Goal: Task Accomplishment & Management: Use online tool/utility

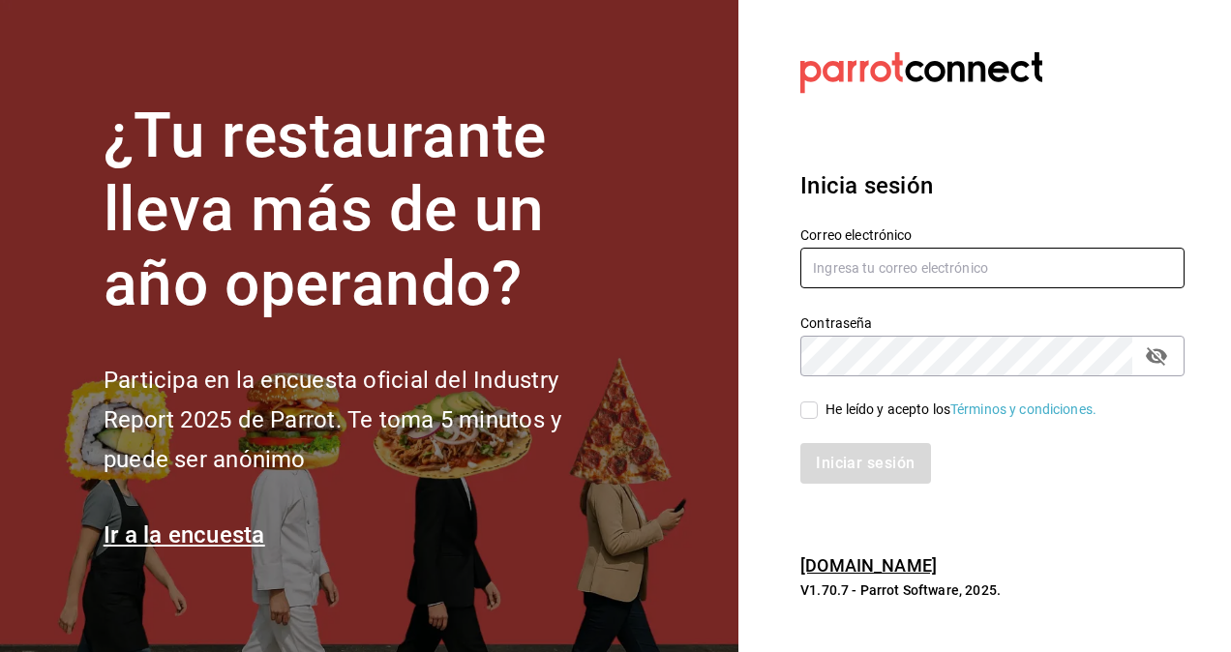
type input "[PERSON_NAME][EMAIL_ADDRESS][PERSON_NAME][DOMAIN_NAME]"
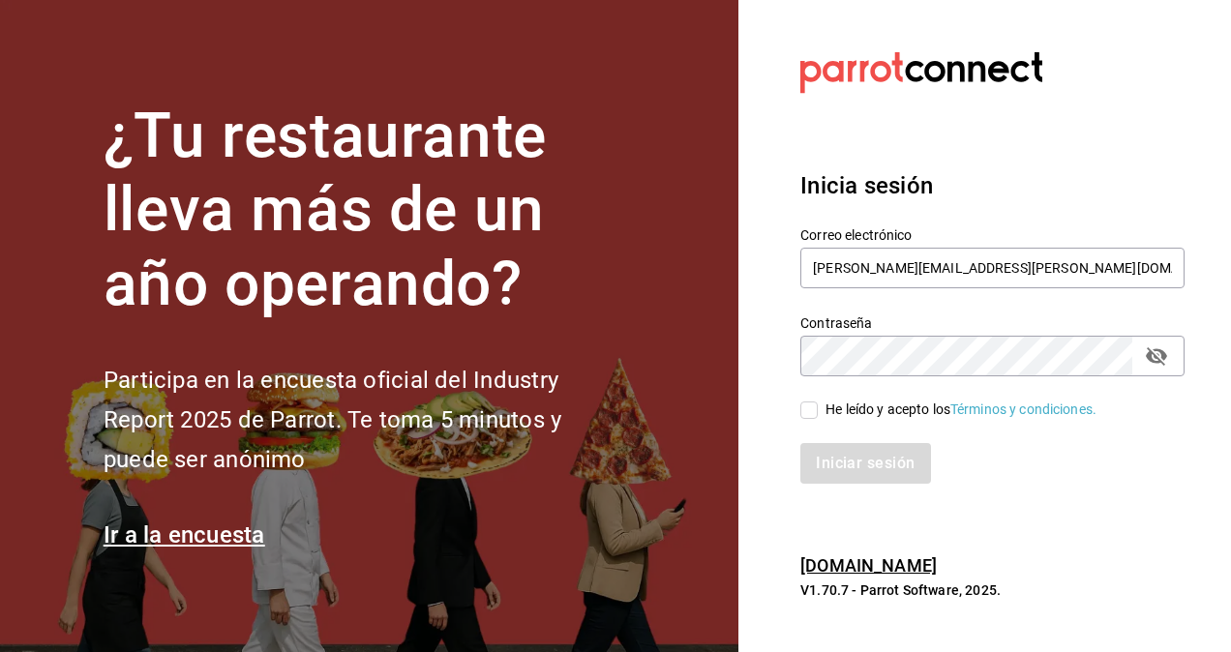
click at [811, 412] on input "He leído y acepto los Términos y condiciones." at bounding box center [808, 410] width 17 height 17
checkbox input "true"
click at [849, 468] on button "Iniciar sesión" at bounding box center [866, 463] width 132 height 41
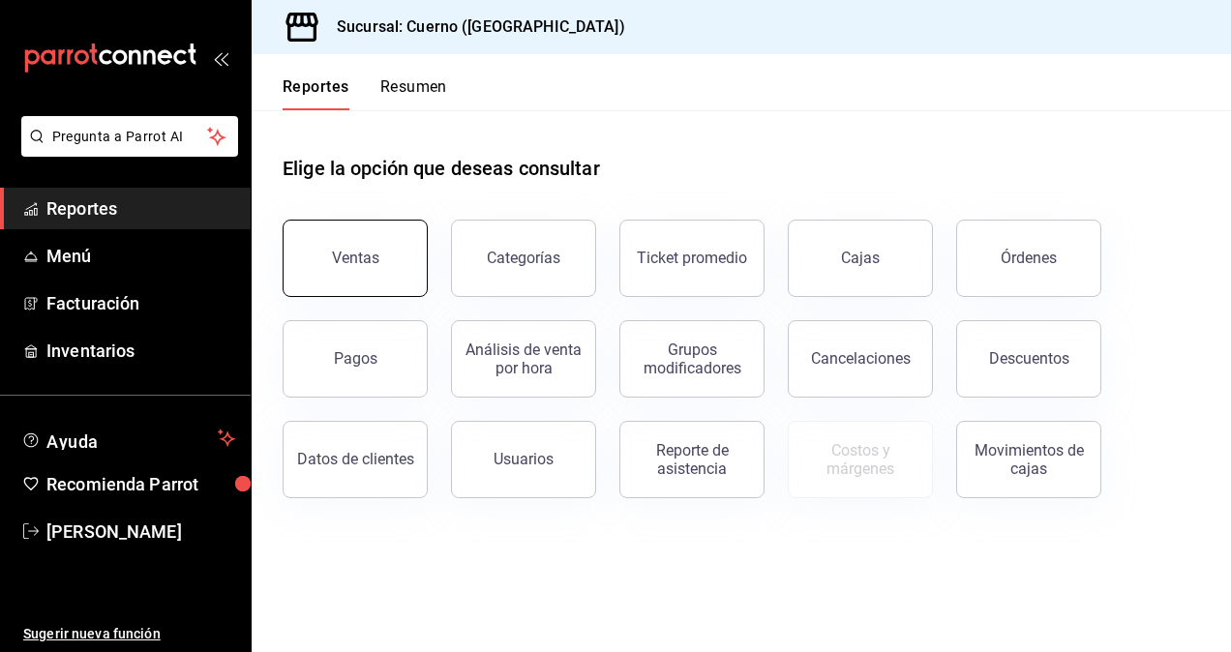
click at [325, 247] on button "Ventas" at bounding box center [355, 258] width 145 height 77
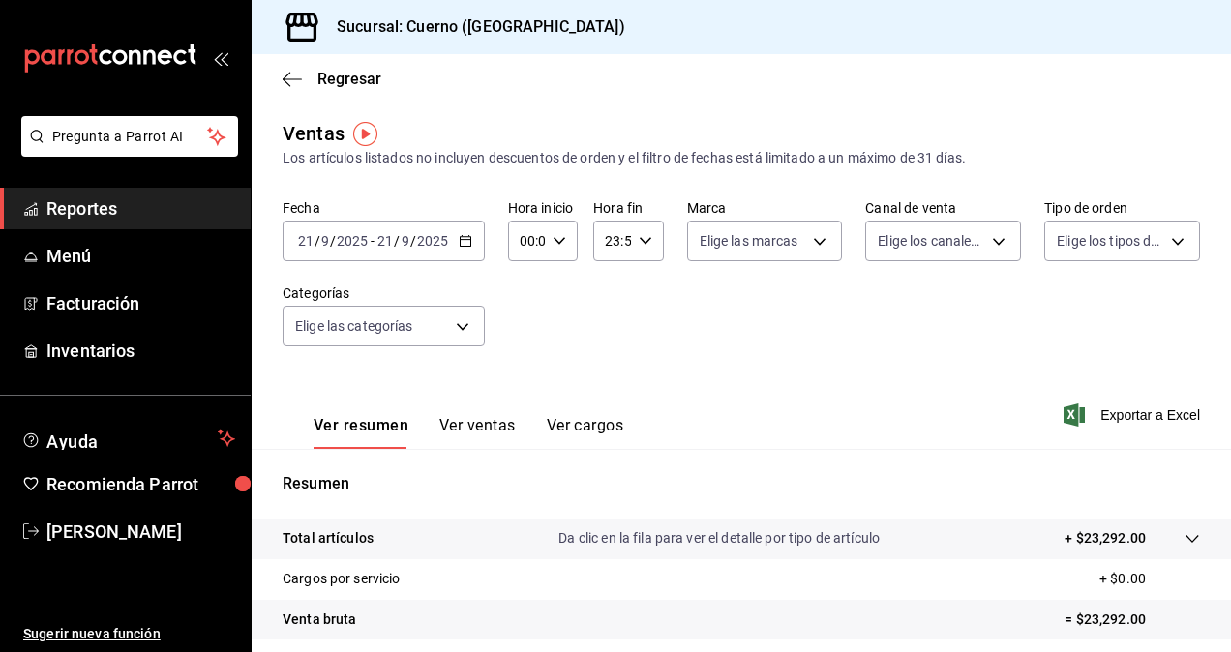
click at [325, 247] on input "9" at bounding box center [325, 240] width 10 height 15
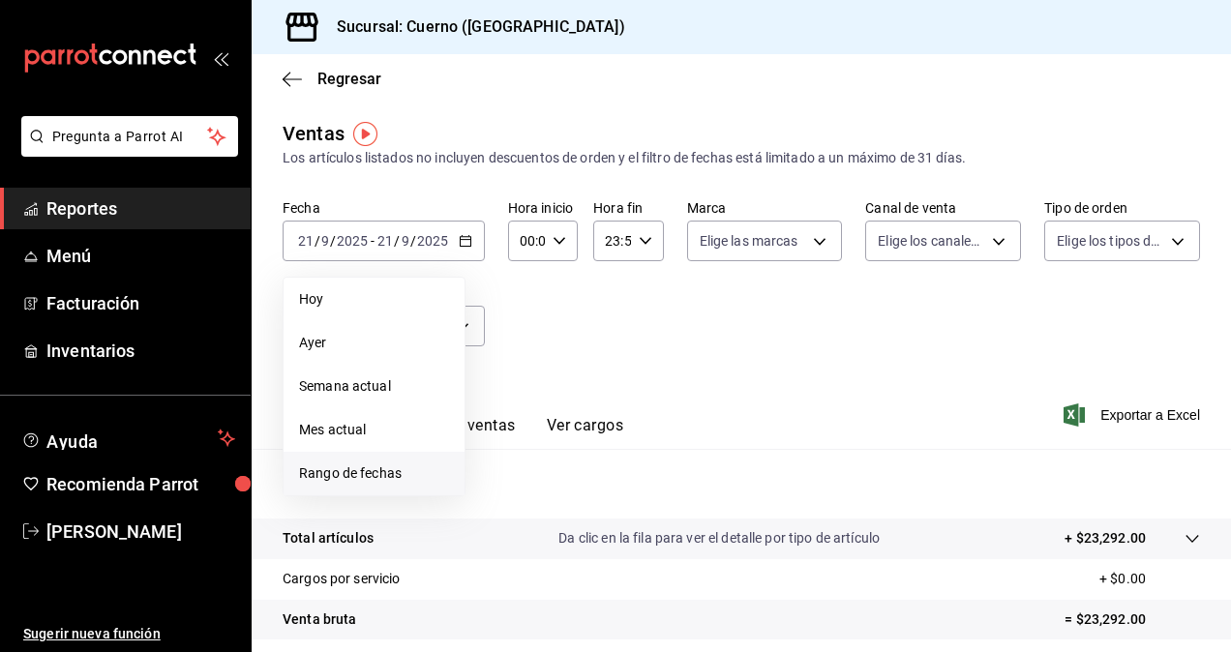
click at [366, 470] on span "Rango de fechas" at bounding box center [374, 474] width 150 height 20
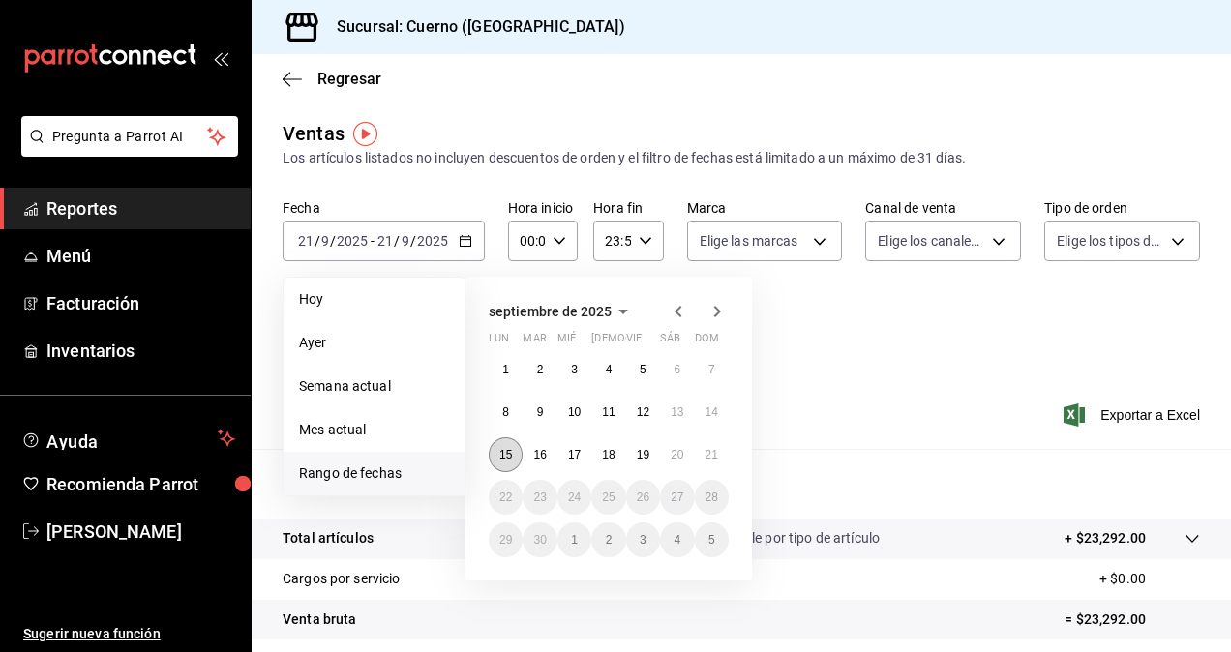
click at [499, 456] on abbr "15" at bounding box center [505, 455] width 13 height 14
click at [637, 454] on abbr "19" at bounding box center [643, 455] width 13 height 14
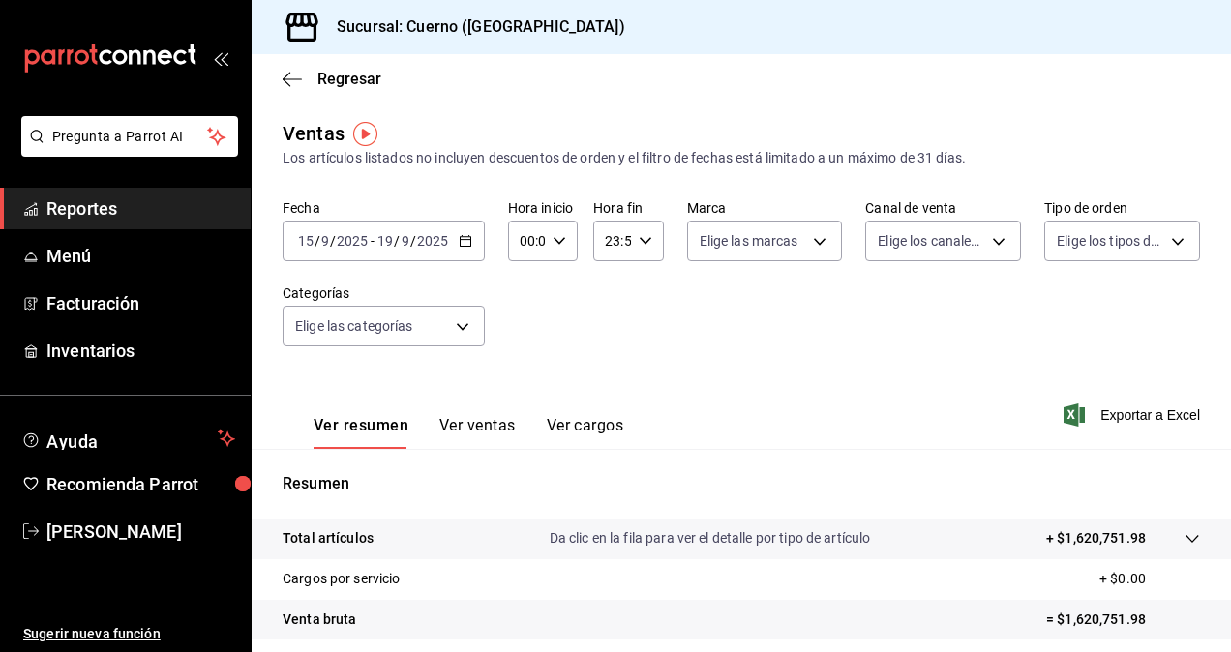
click at [364, 238] on input "2025" at bounding box center [352, 240] width 33 height 15
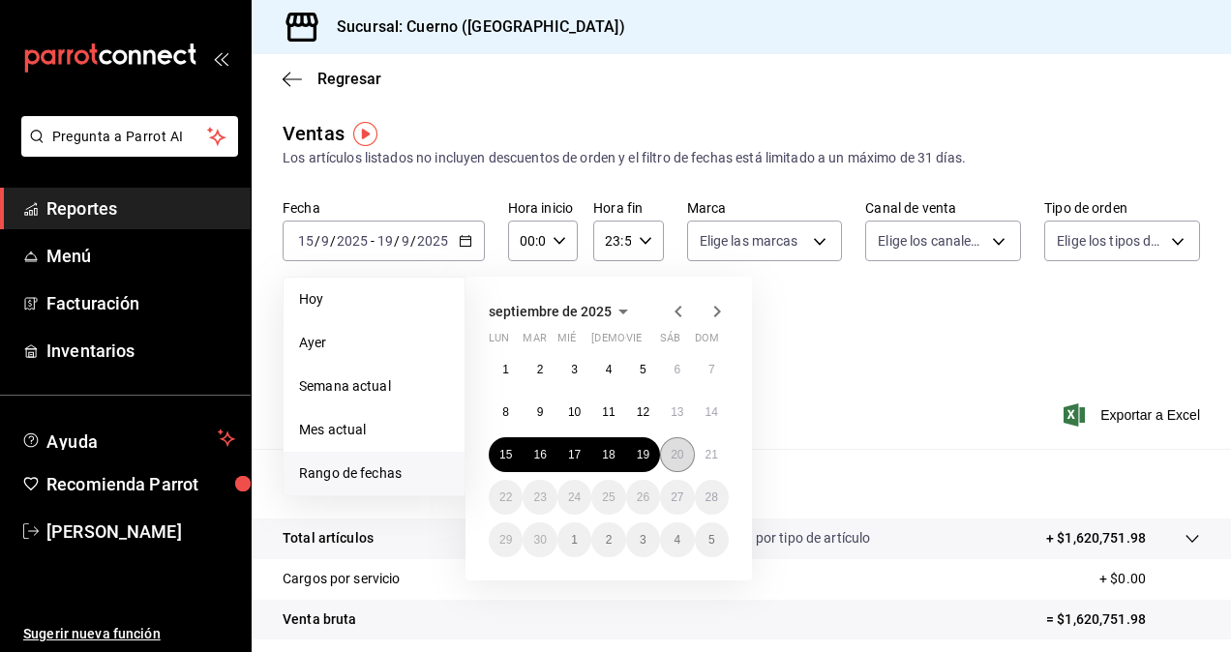
click at [671, 458] on abbr "20" at bounding box center [677, 455] width 13 height 14
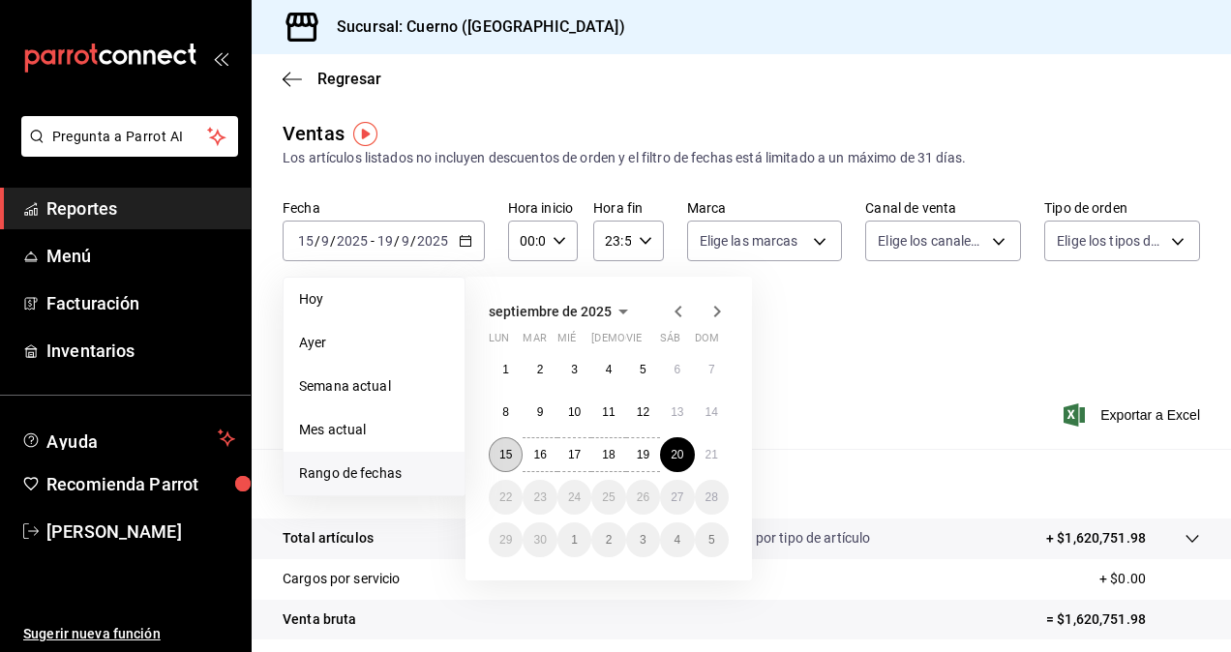
click at [496, 461] on button "15" at bounding box center [506, 454] width 34 height 35
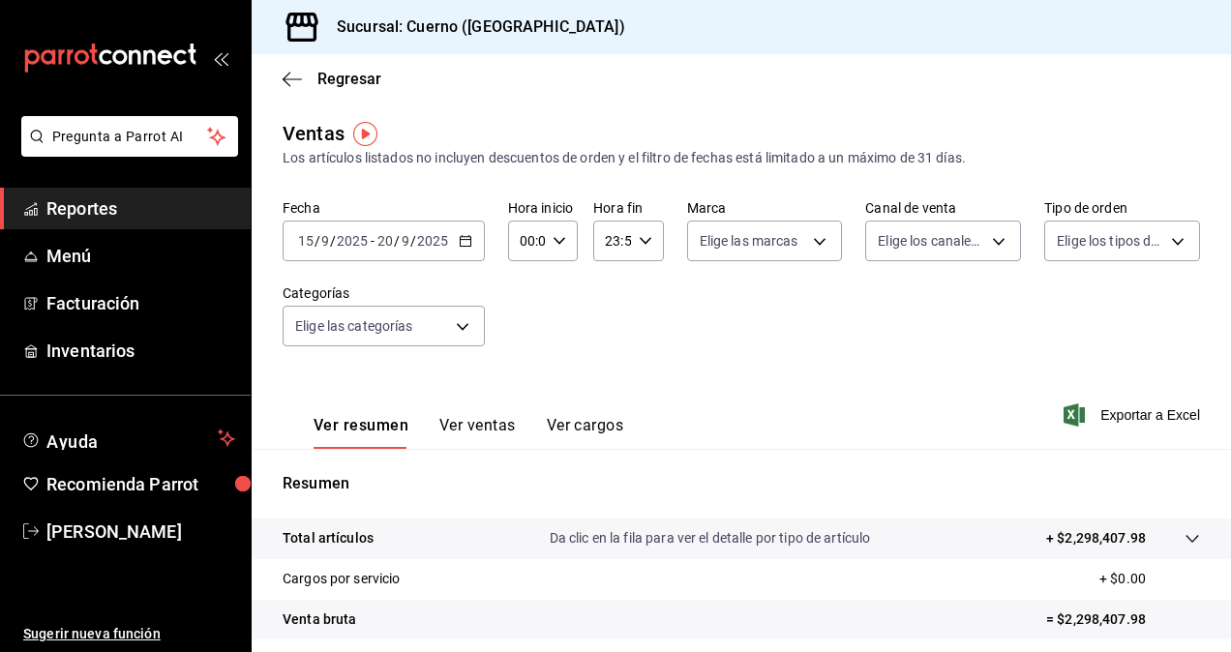
click at [400, 256] on div "[DATE] [DATE] - [DATE] [DATE]" at bounding box center [384, 241] width 202 height 41
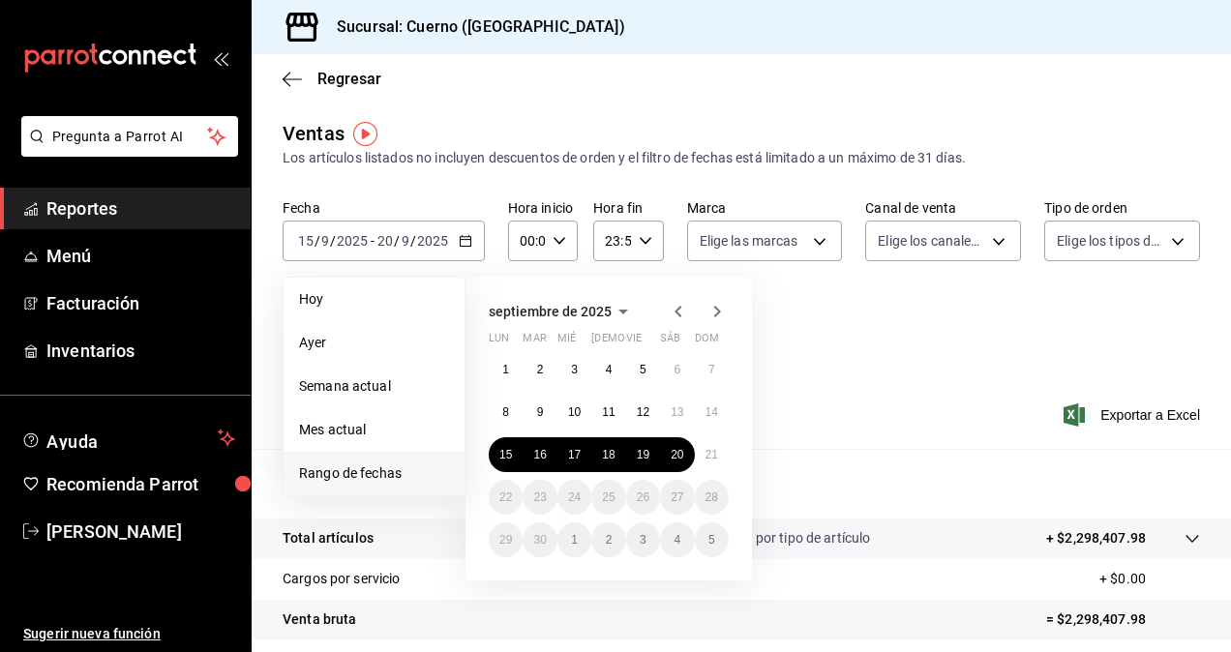
click at [784, 468] on div "[DATE] lun mar mié jue vie sáb dom 1 2 3 4 5 6 7 8 9 10 11 12 13 14 15 16 17 18…" at bounding box center [635, 420] width 339 height 319
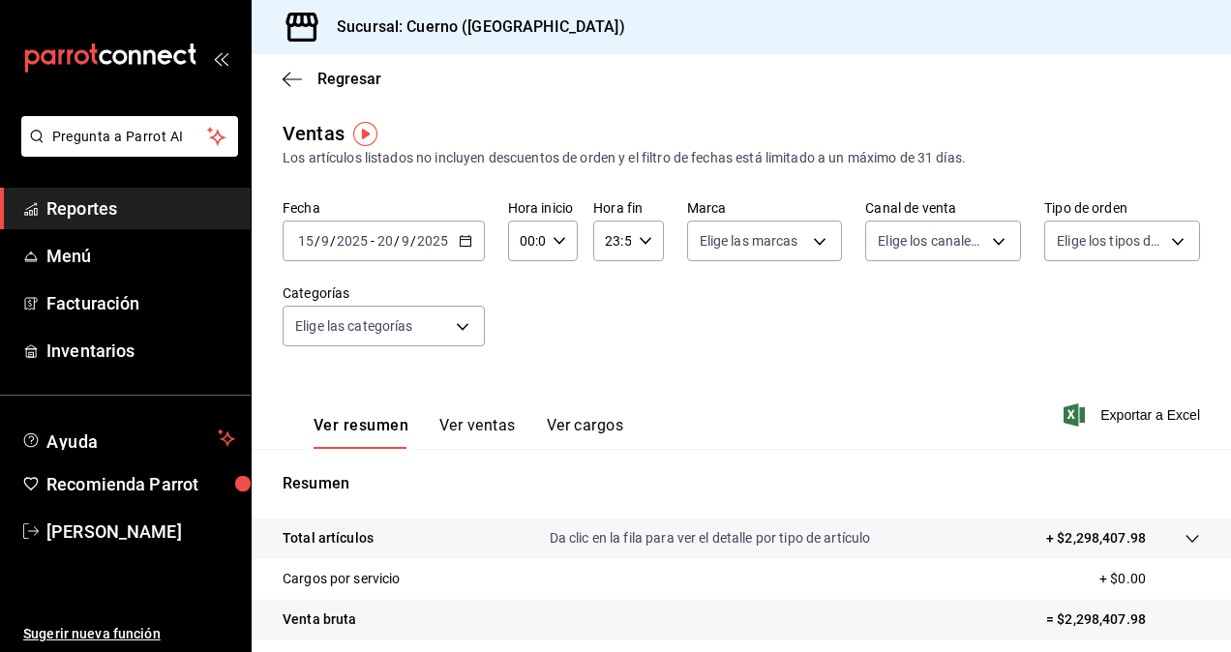
click at [536, 228] on input "00:00" at bounding box center [526, 241] width 37 height 39
click at [515, 389] on button "05" at bounding box center [523, 398] width 27 height 39
type input "05:00"
click at [557, 284] on span "00" at bounding box center [559, 290] width 4 height 15
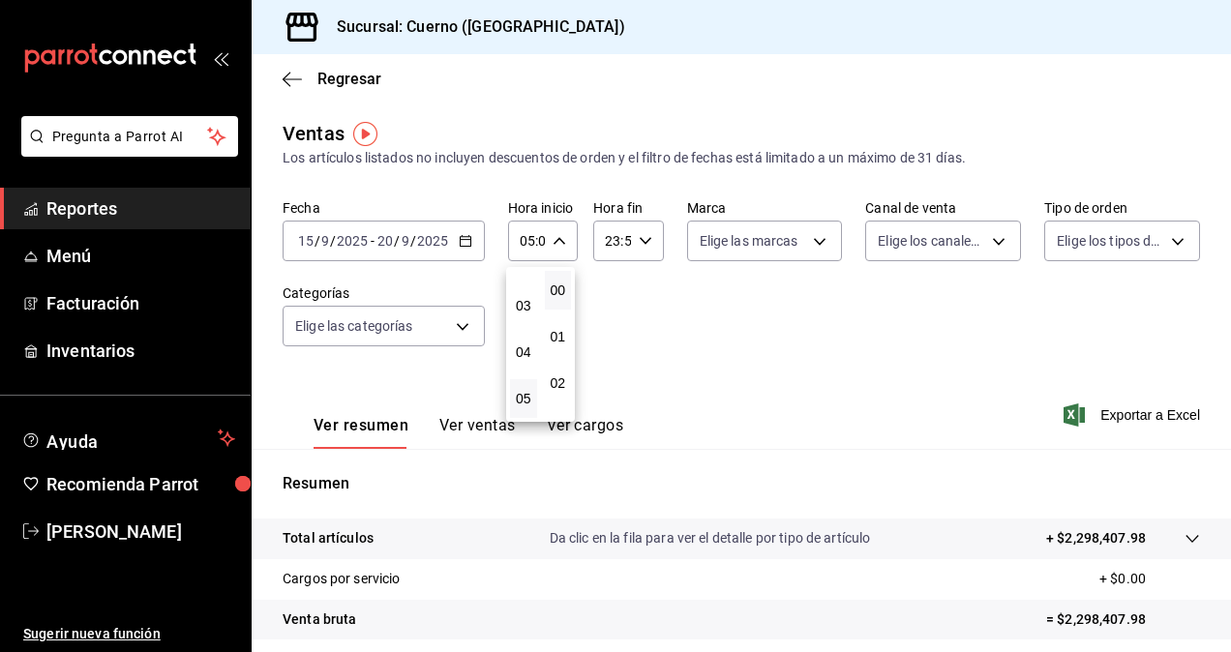
click at [618, 246] on div at bounding box center [615, 326] width 1231 height 652
click at [618, 246] on input "23:59" at bounding box center [611, 241] width 37 height 39
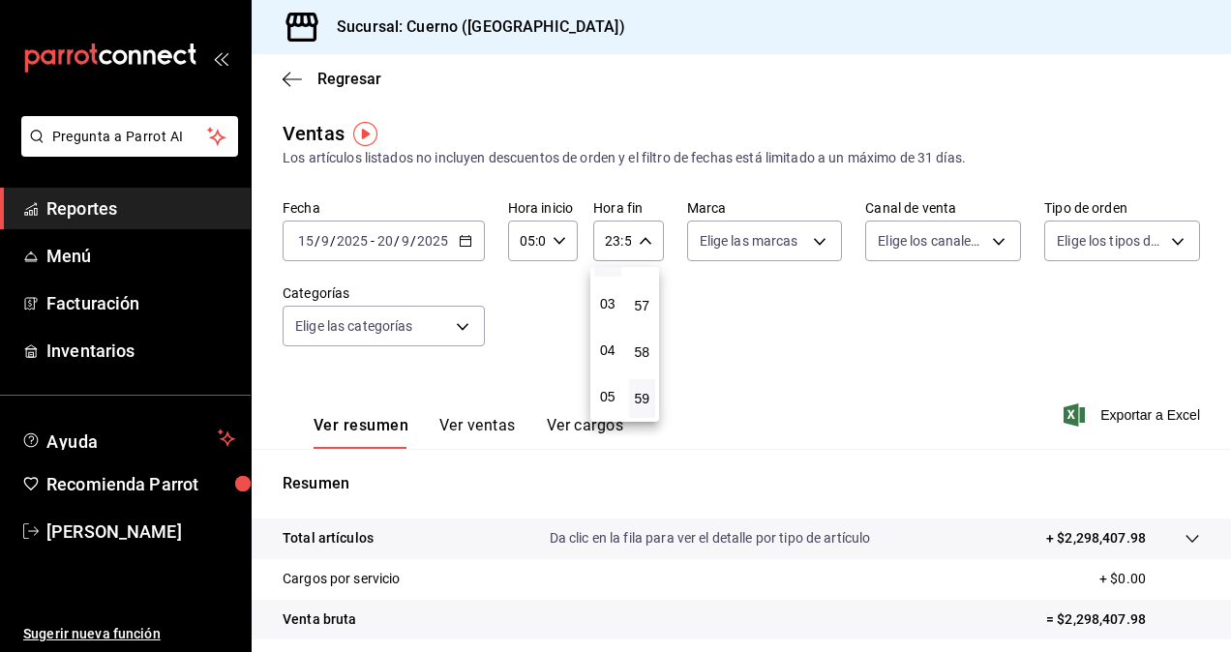
scroll to position [127, 0]
click at [609, 392] on span "05" at bounding box center [608, 395] width 4 height 15
click at [645, 288] on span "00" at bounding box center [643, 290] width 4 height 15
type input "05:00"
click at [802, 250] on div at bounding box center [615, 326] width 1231 height 652
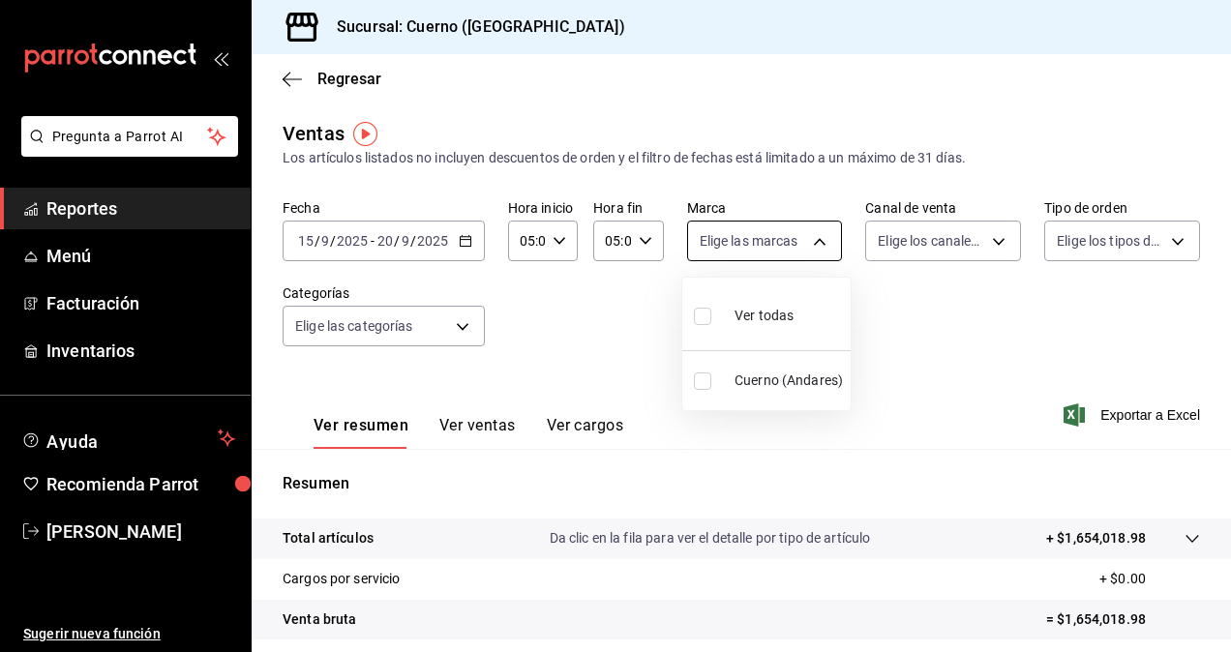
click at [753, 240] on body "Pregunta a Parrot AI Reportes Menú Facturación Inventarios Ayuda Recomienda Par…" at bounding box center [615, 326] width 1231 height 652
click at [703, 312] on input "checkbox" at bounding box center [702, 316] width 17 height 17
checkbox input "true"
type input "c9e961b9-bc29-480f-a65c-324ff110f526"
checkbox input "true"
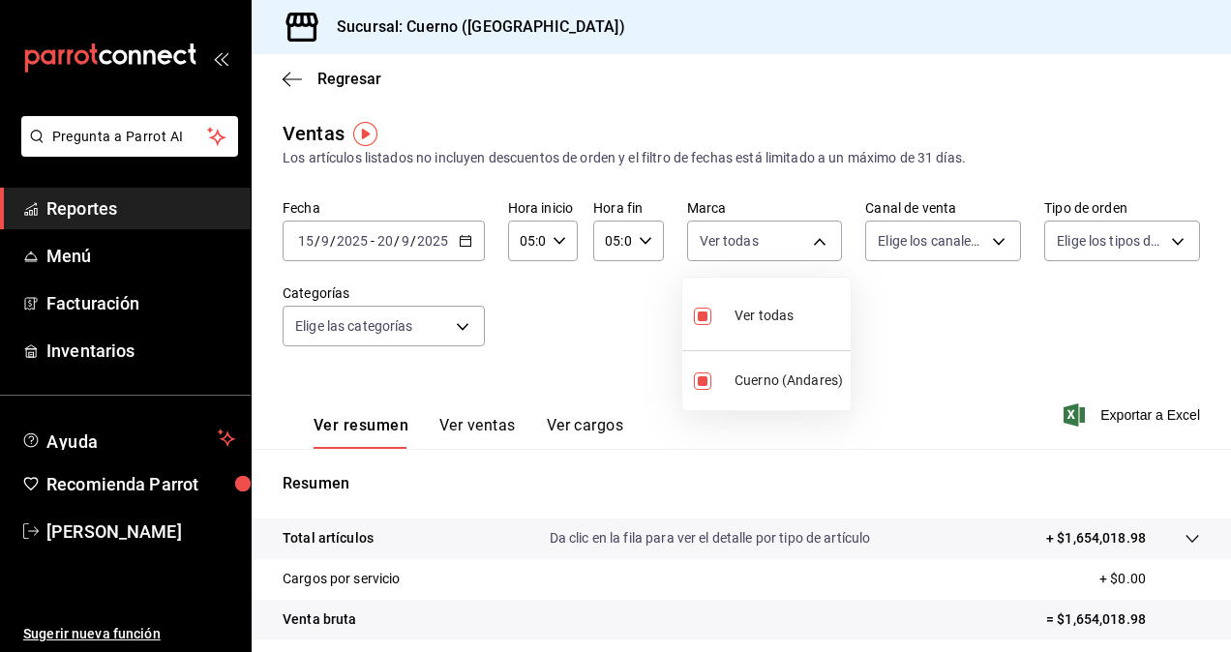
click at [931, 240] on div at bounding box center [615, 326] width 1231 height 652
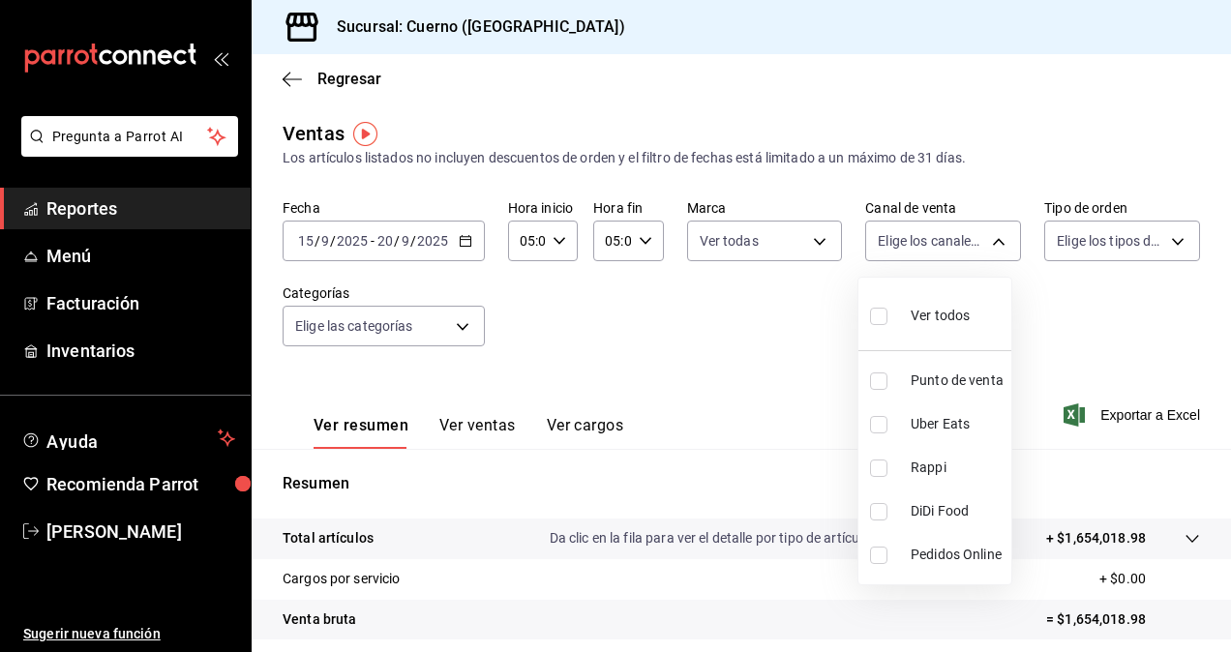
click at [931, 240] on body "Pregunta a Parrot AI Reportes Menú Facturación Inventarios Ayuda Recomienda Par…" at bounding box center [615, 326] width 1231 height 652
click at [875, 319] on input "checkbox" at bounding box center [878, 316] width 17 height 17
checkbox input "true"
type input "PARROT,UBER_EATS,RAPPI,DIDI_FOOD,ONLINE"
checkbox input "true"
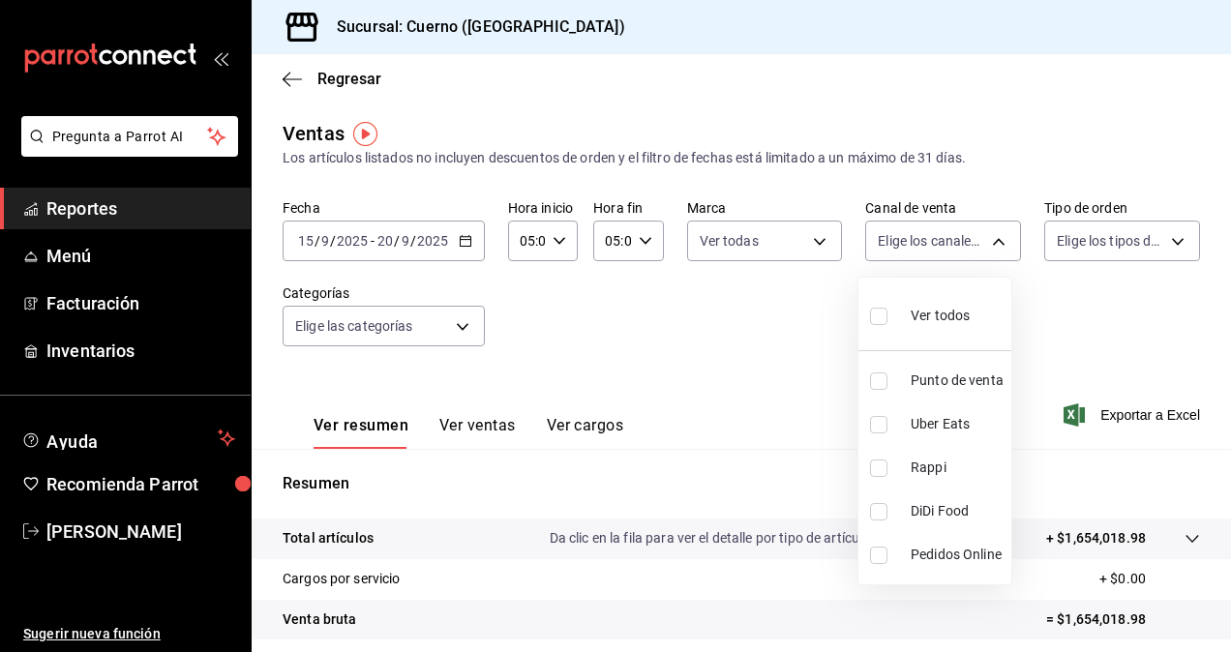
checkbox input "true"
click at [1103, 244] on div at bounding box center [615, 326] width 1231 height 652
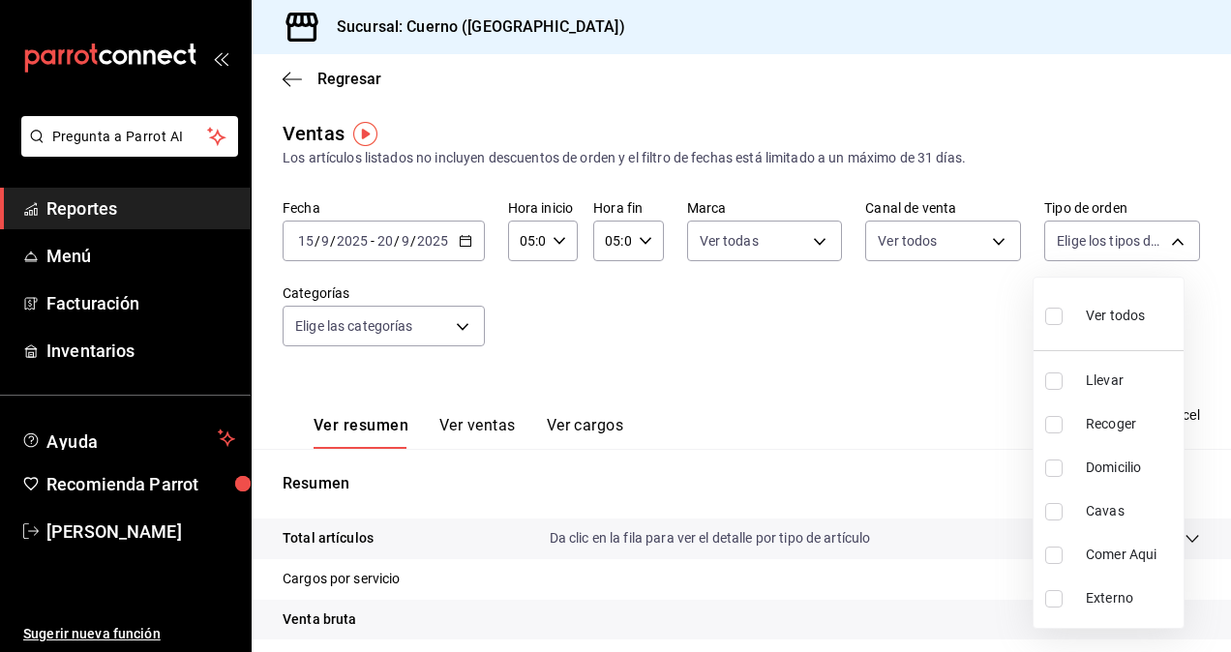
click at [1103, 244] on body "Pregunta a Parrot AI Reportes Menú Facturación Inventarios Ayuda Recomienda Par…" at bounding box center [615, 326] width 1231 height 652
click at [1054, 315] on input "checkbox" at bounding box center [1053, 316] width 17 height 17
checkbox input "true"
type input "dfbf6a66-9e2c-4531-8c07-cb6fdb35851c,965fb10a-4951-4111-90b6-db3caf29f93a,2f3c6…"
checkbox input "true"
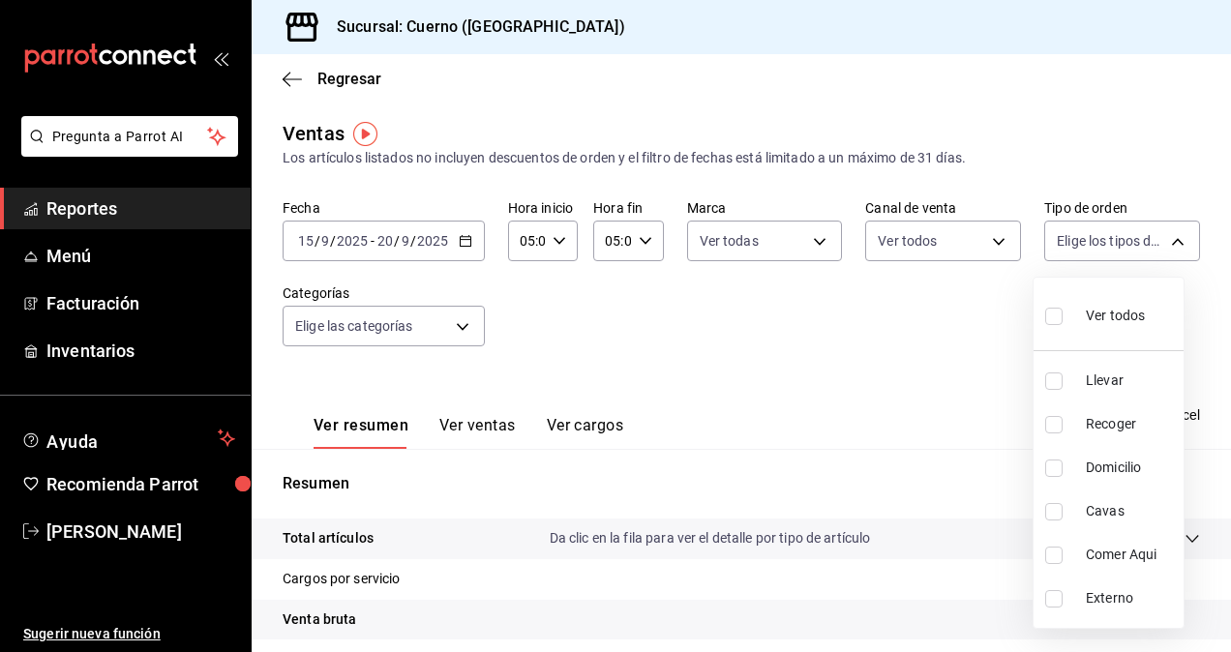
checkbox input "true"
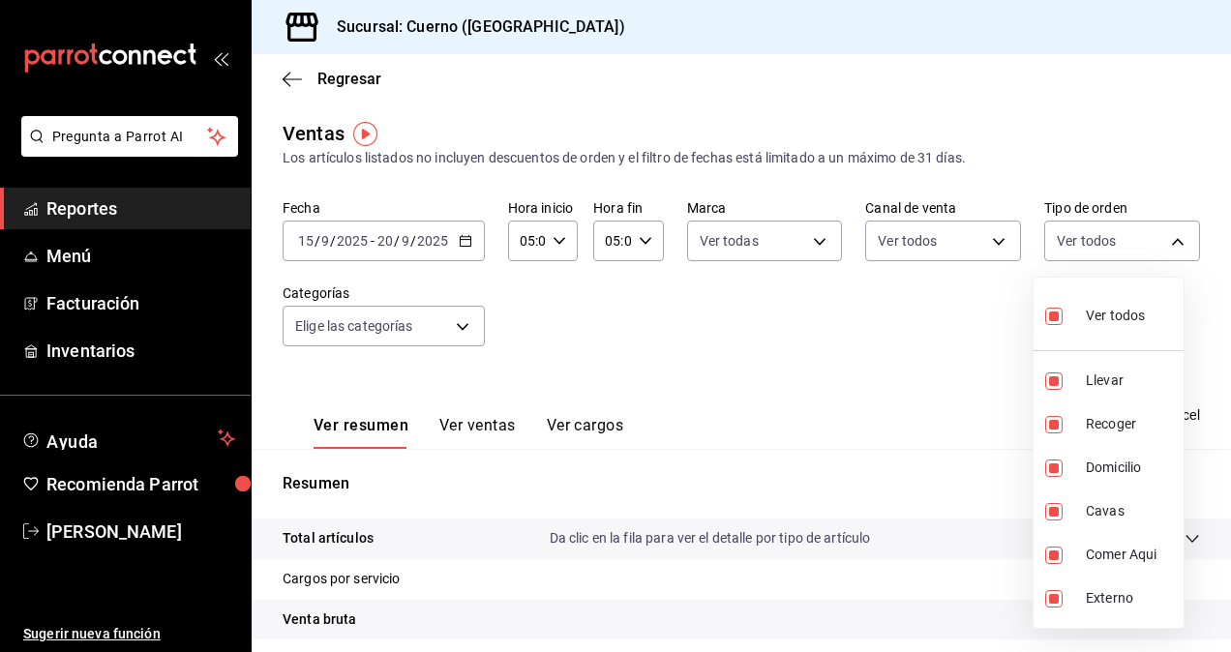
click at [349, 327] on div at bounding box center [615, 326] width 1231 height 652
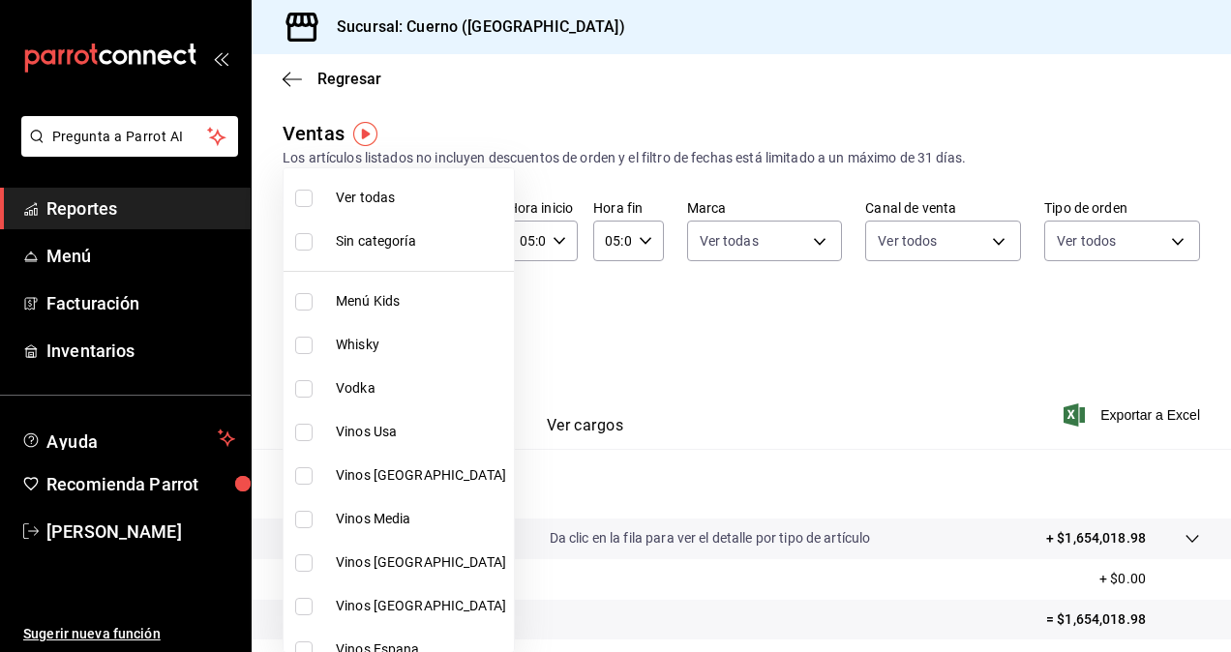
click at [349, 327] on body "Pregunta a Parrot AI Reportes Menú Facturación Inventarios Ayuda Recomienda Par…" at bounding box center [615, 326] width 1231 height 652
click at [303, 199] on input "checkbox" at bounding box center [303, 198] width 17 height 17
checkbox input "true"
type input "a99b9eb1-d5e4-4ca6-a53e-4c42022e859a,8d843363-7b8b-4002-90a0-c01944697fe5,d20f9…"
checkbox input "true"
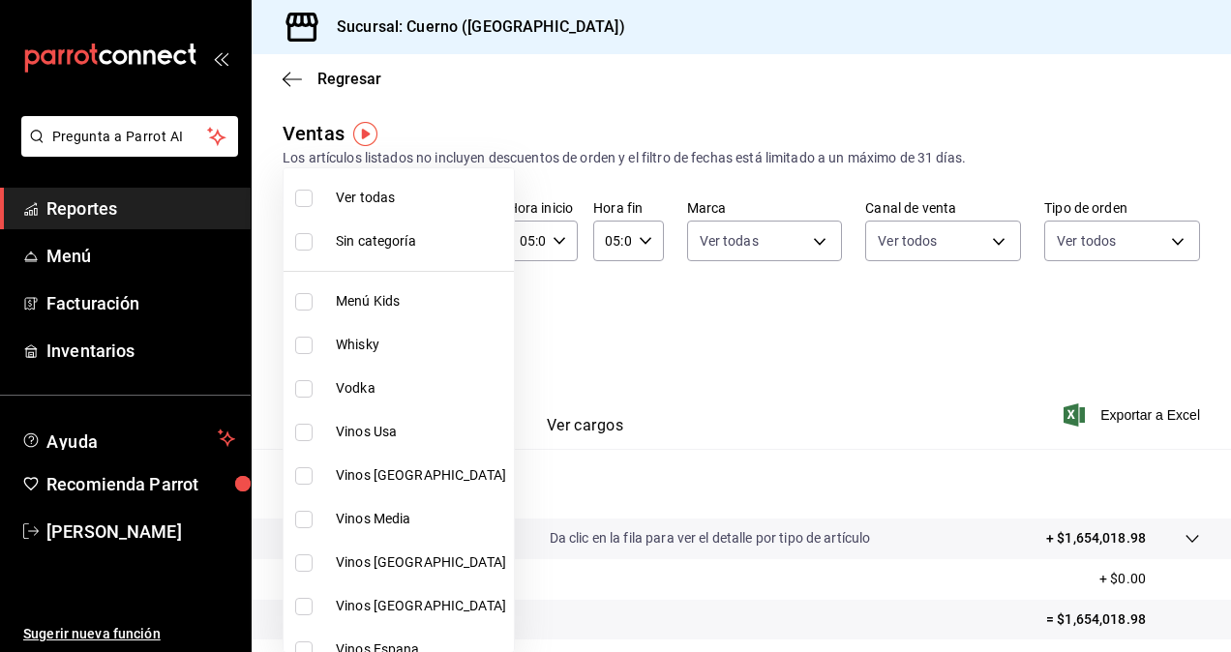
checkbox input "true"
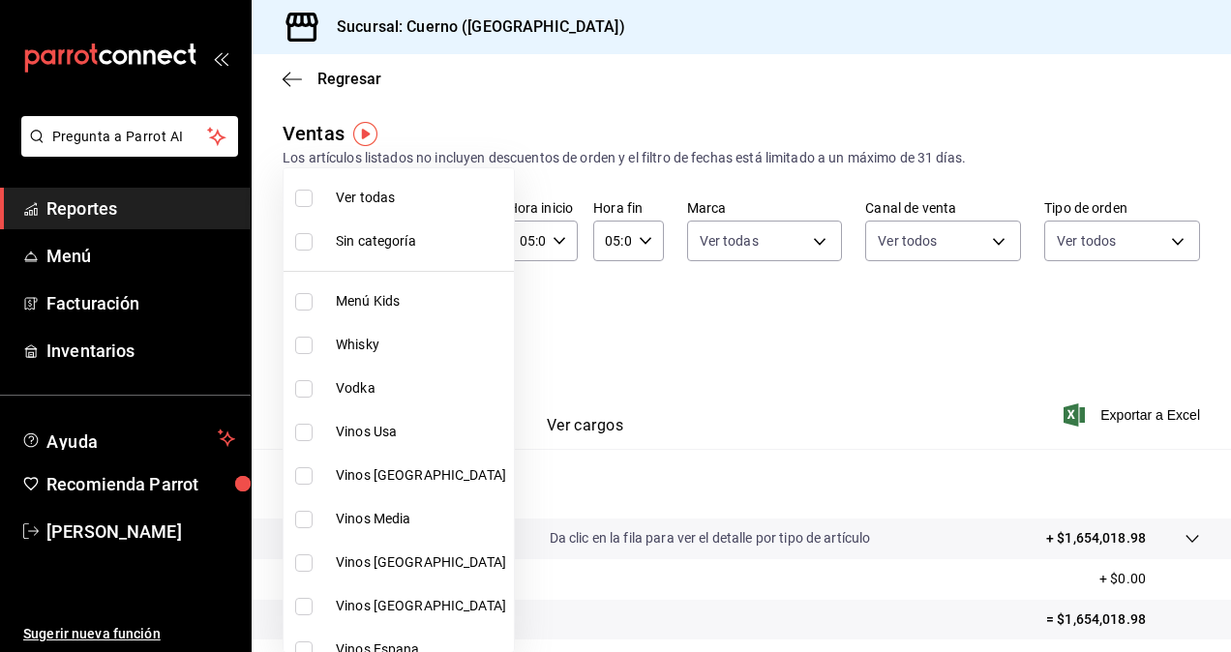
checkbox input "true"
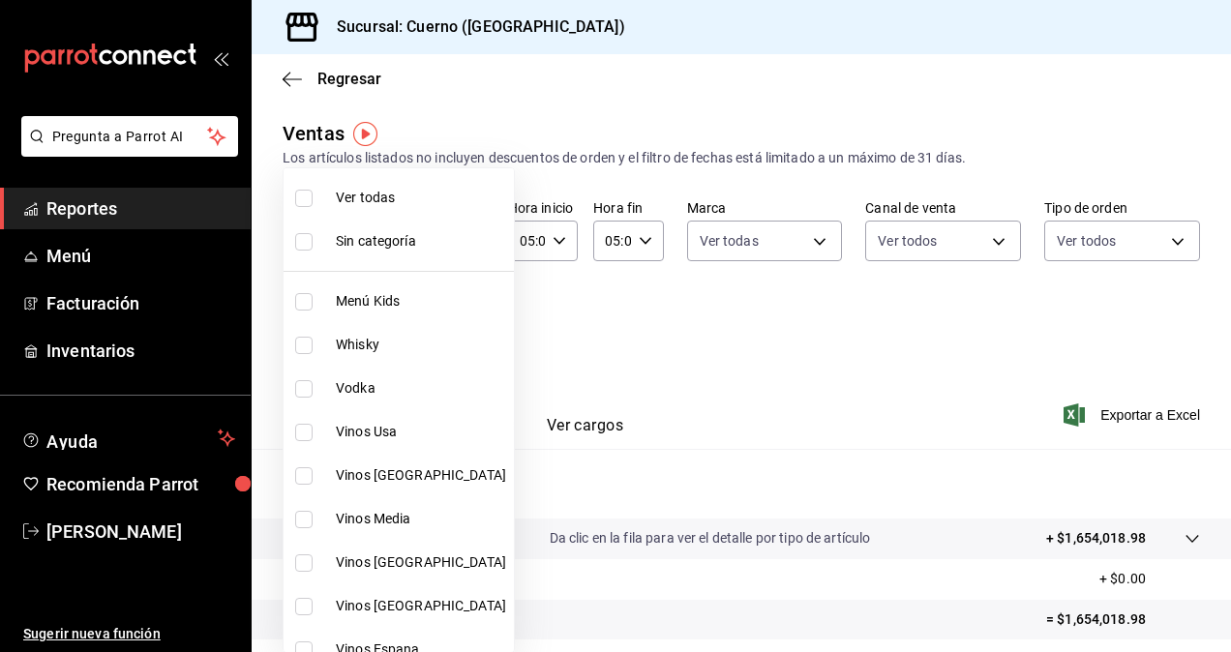
checkbox input "true"
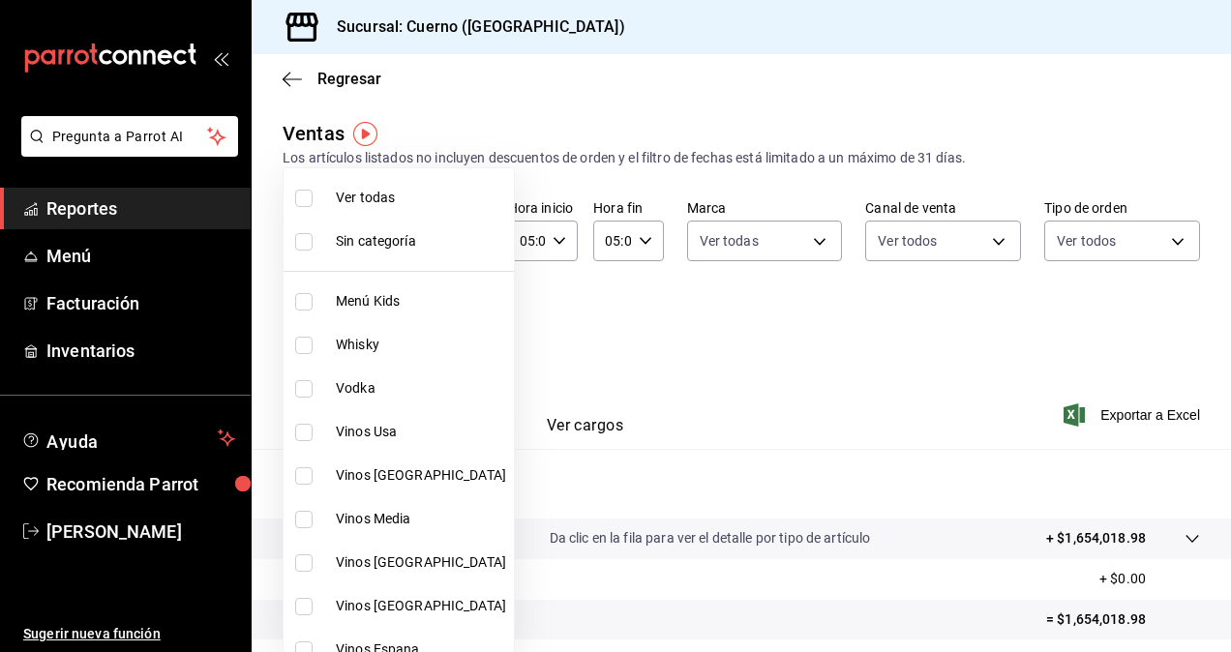
checkbox input "true"
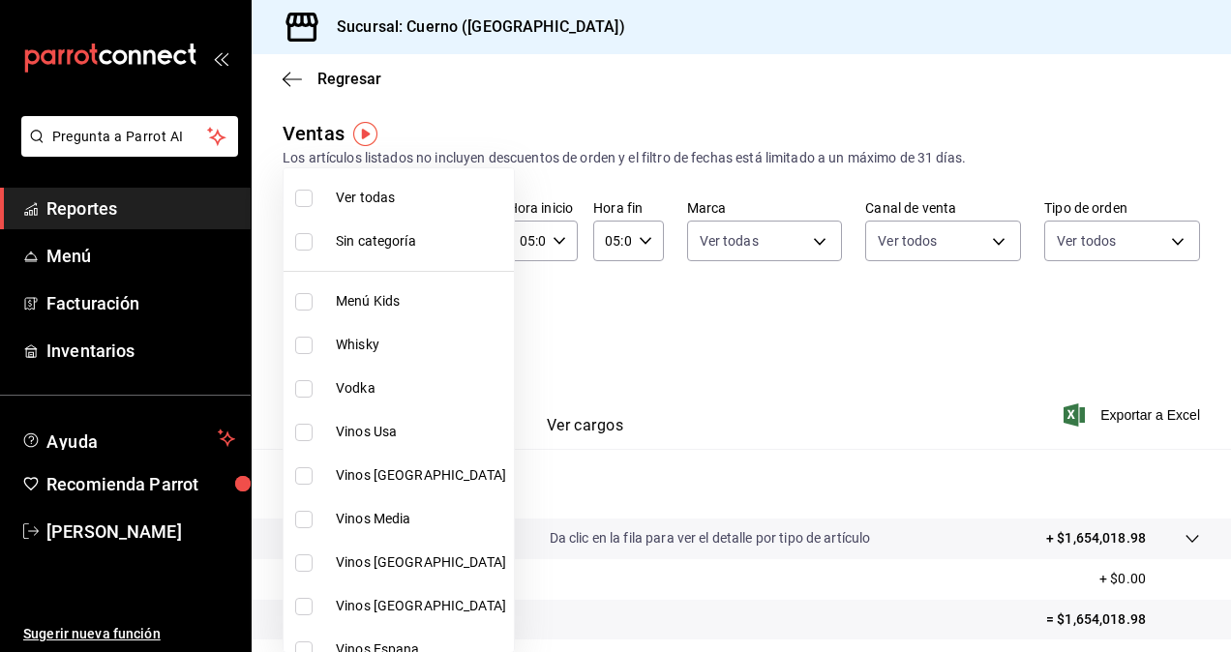
checkbox input "true"
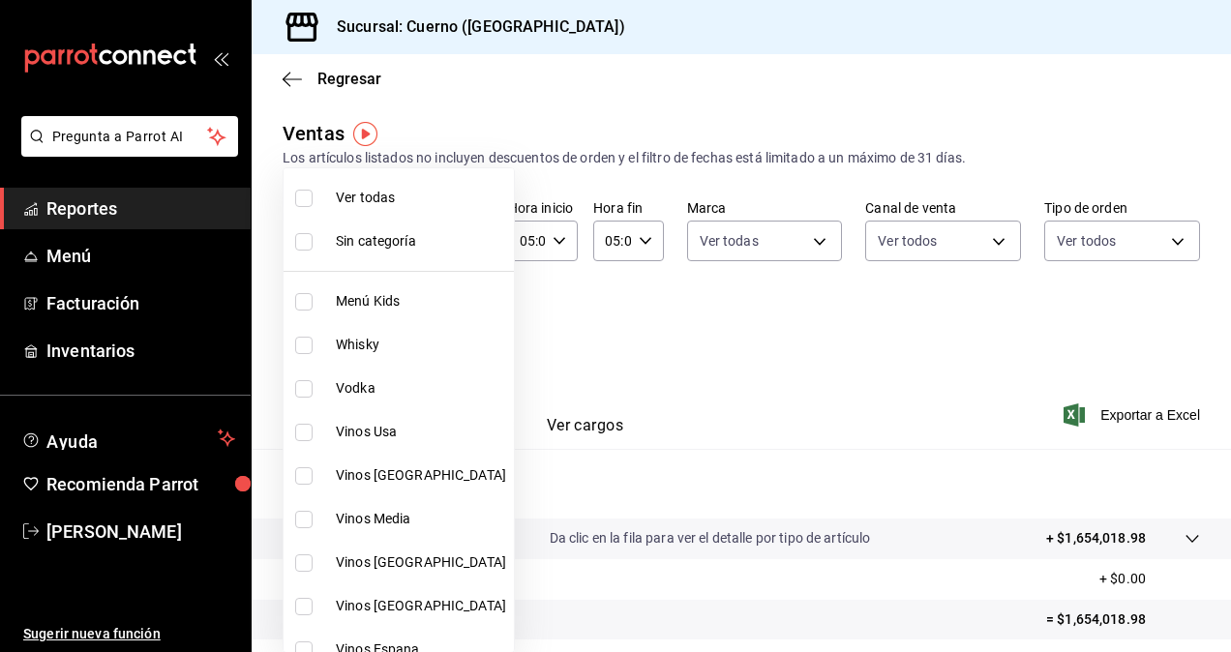
checkbox input "true"
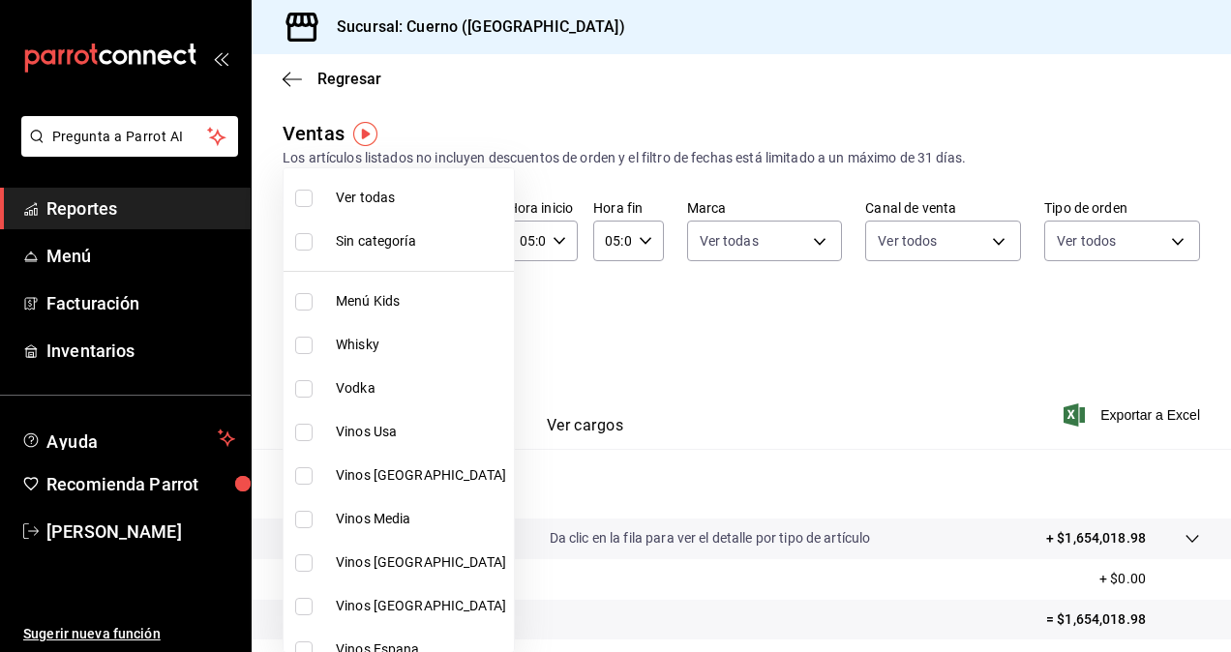
checkbox input "true"
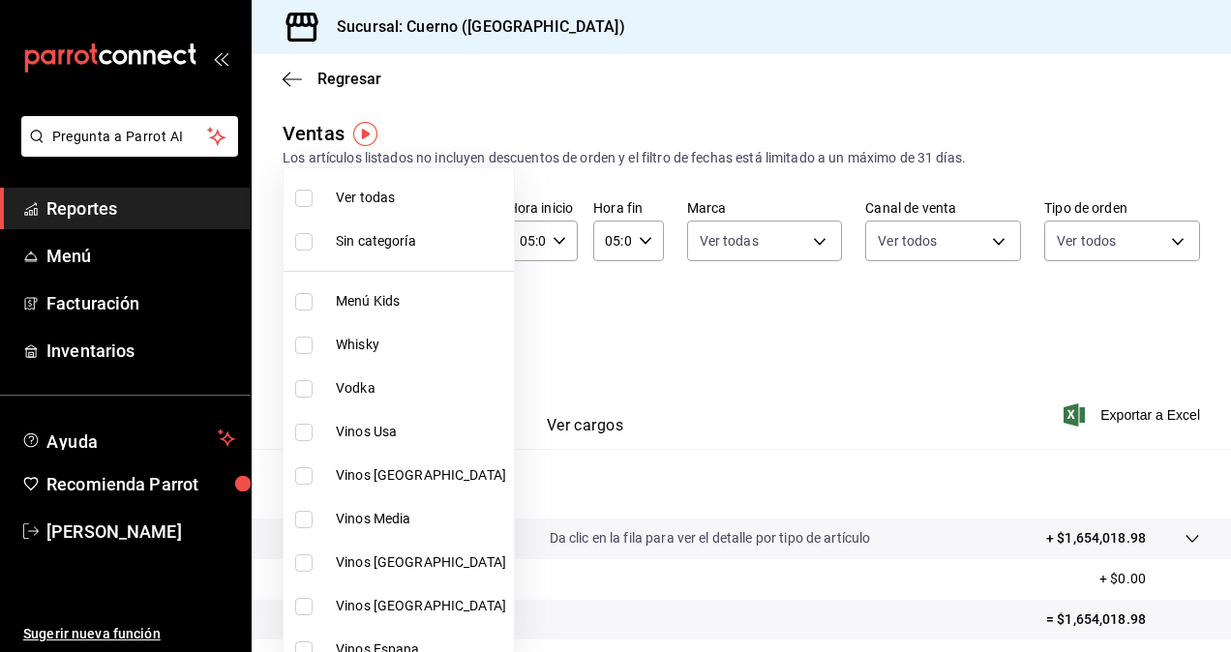
checkbox input "true"
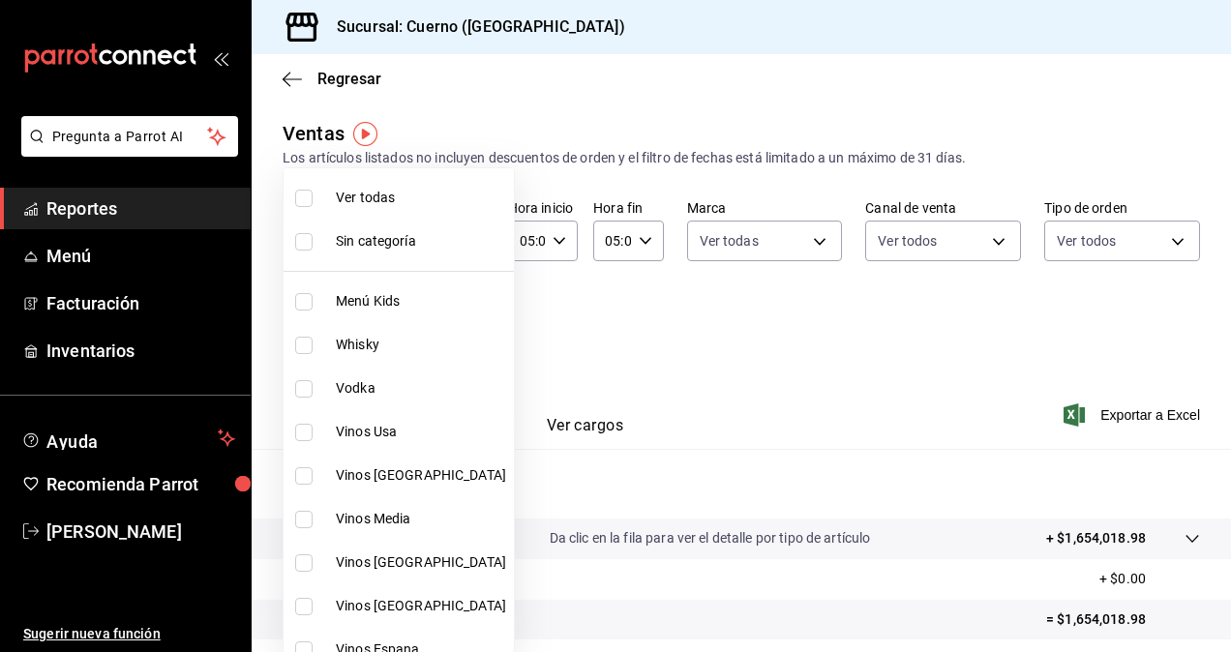
checkbox input "true"
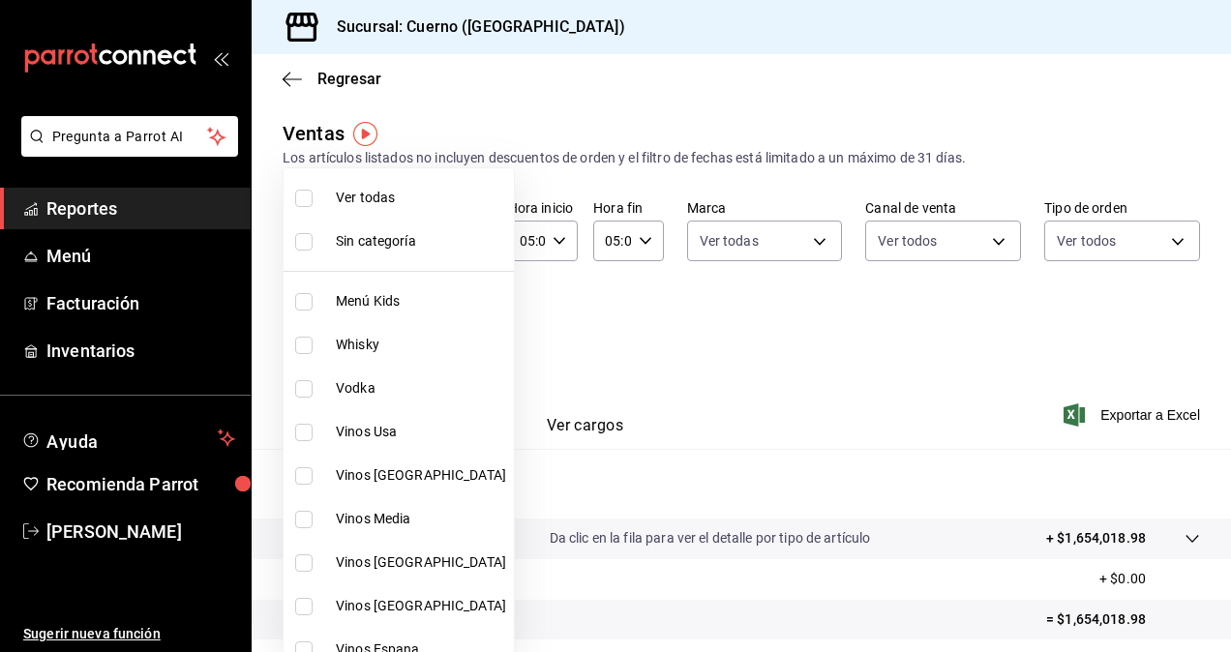
checkbox input "true"
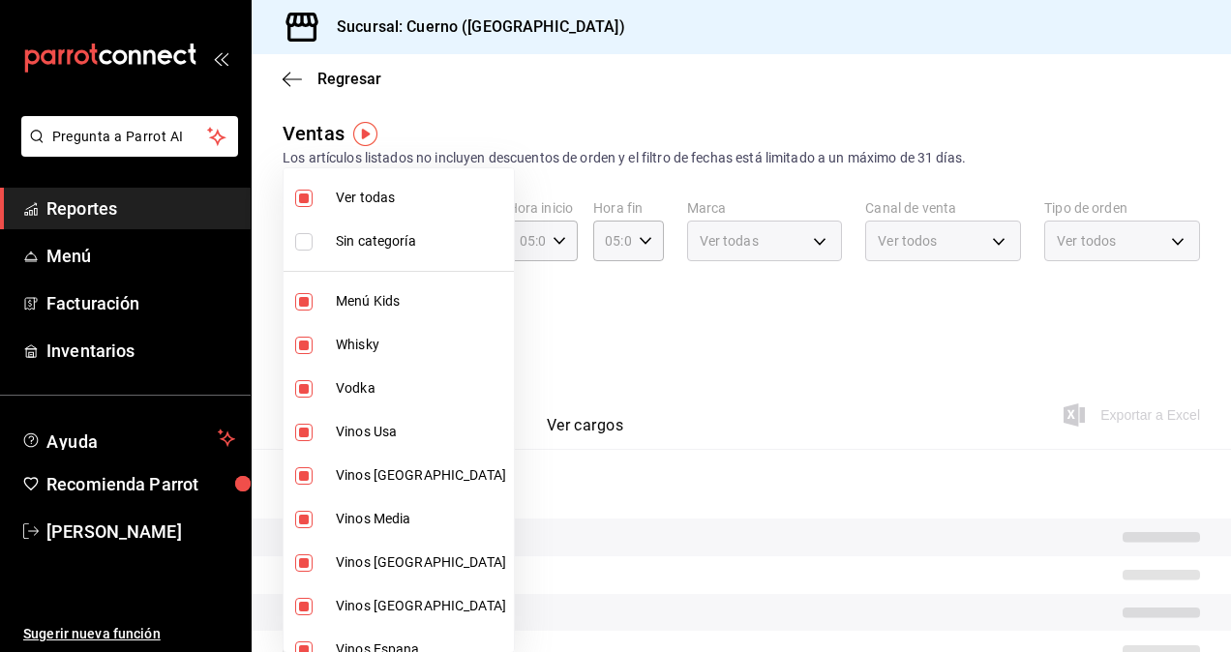
click at [865, 368] on div at bounding box center [615, 326] width 1231 height 652
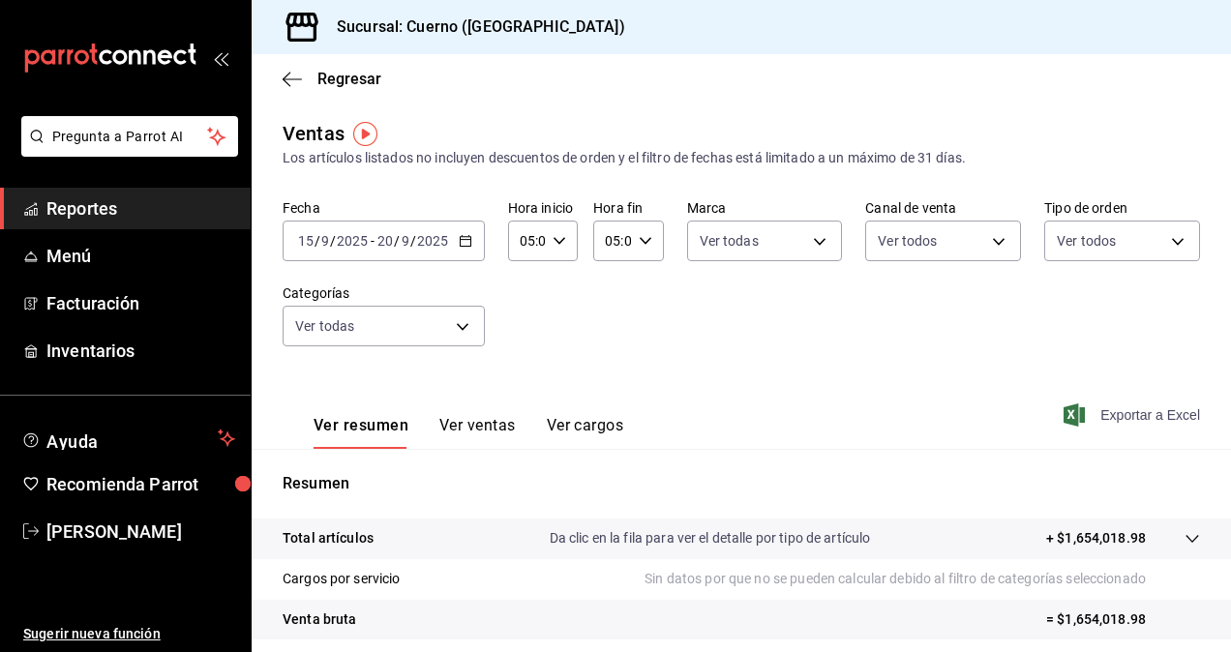
click at [1112, 410] on span "Exportar a Excel" at bounding box center [1134, 415] width 133 height 23
click at [407, 248] on input "9" at bounding box center [406, 240] width 10 height 15
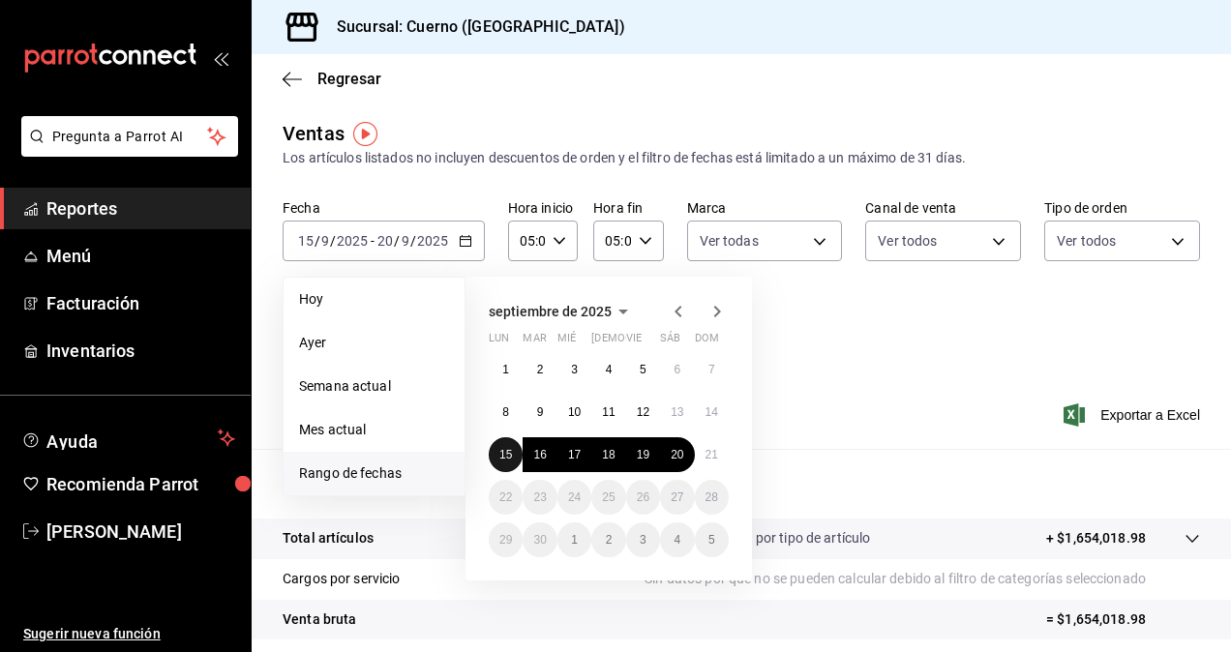
click at [498, 456] on button "15" at bounding box center [506, 454] width 34 height 35
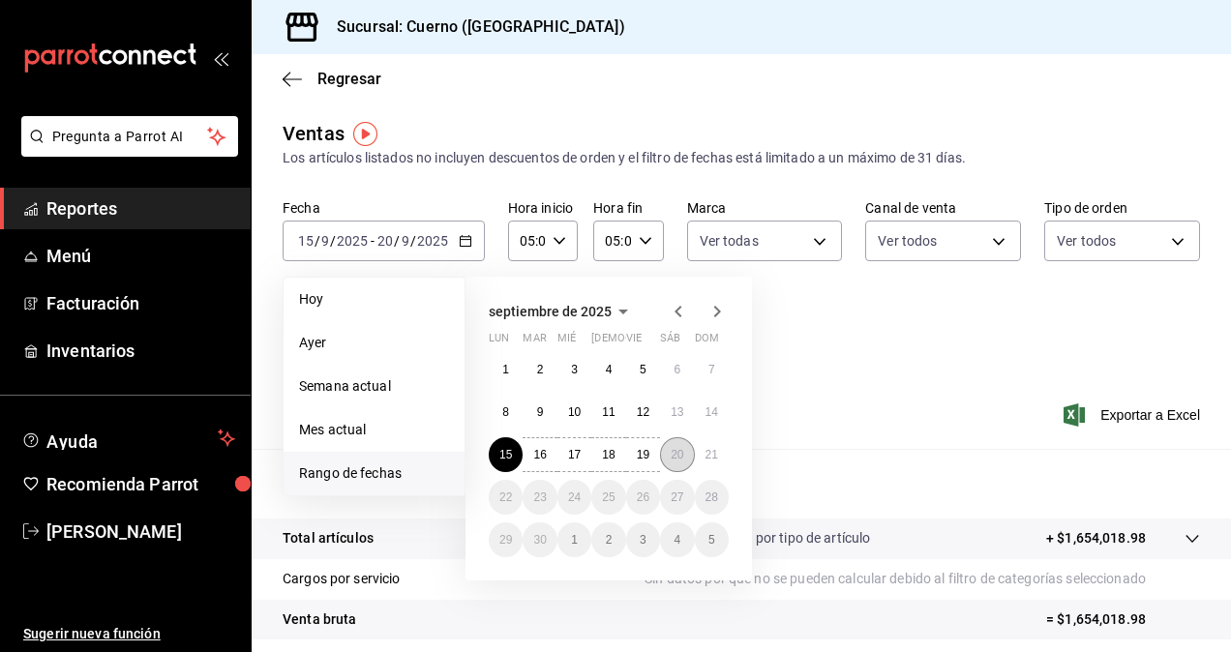
click at [680, 465] on button "20" at bounding box center [677, 454] width 34 height 35
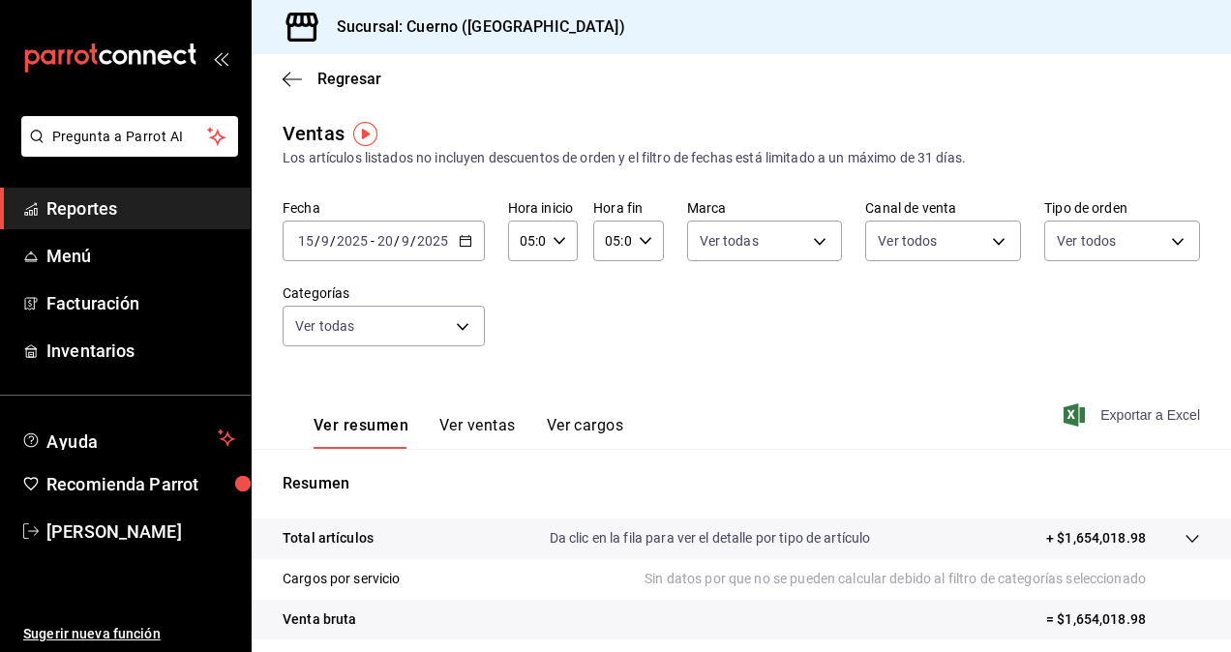
click at [1078, 417] on span "Exportar a Excel" at bounding box center [1134, 415] width 133 height 23
click at [430, 338] on body "Pregunta a Parrot AI Reportes Menú Facturación Inventarios Ayuda Recomienda Par…" at bounding box center [615, 326] width 1231 height 652
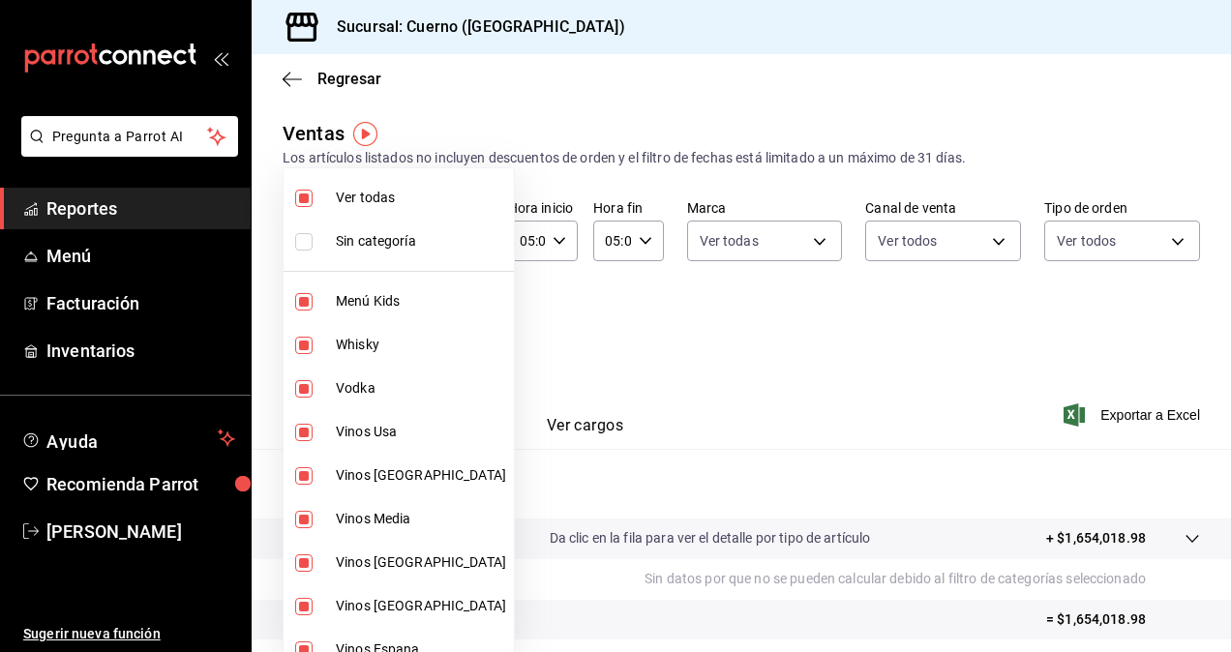
click at [665, 341] on div at bounding box center [615, 326] width 1231 height 652
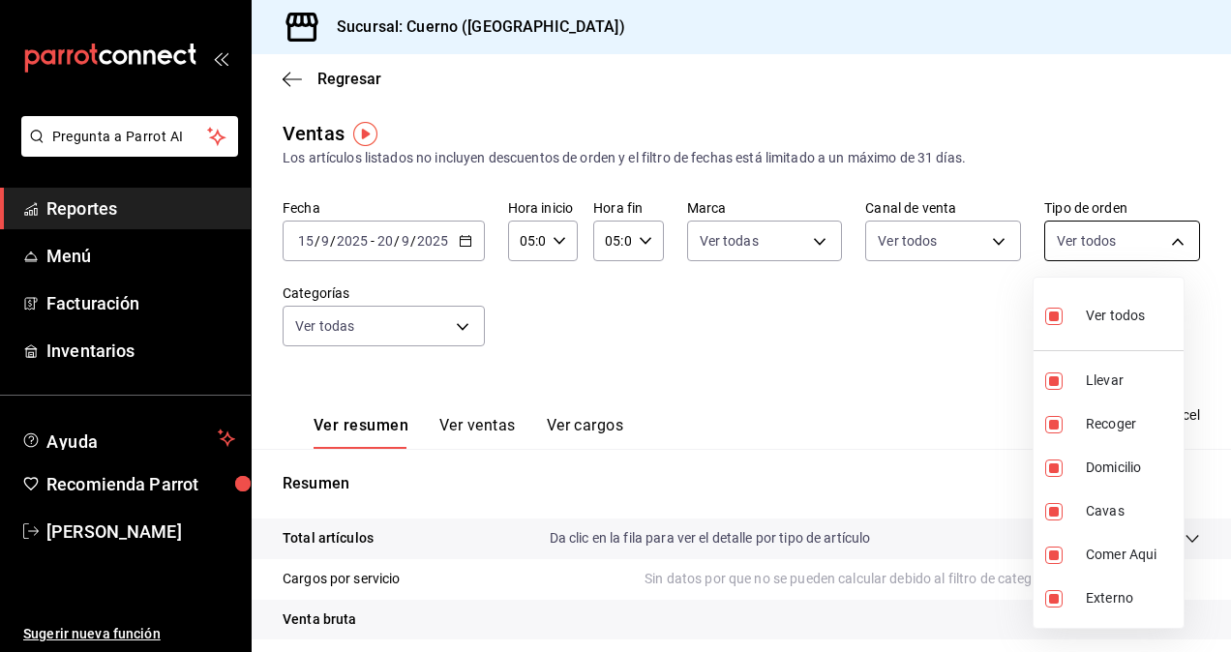
click at [1096, 226] on body "Pregunta a Parrot AI Reportes Menú Facturación Inventarios Ayuda Recomienda Par…" at bounding box center [615, 326] width 1231 height 652
click at [952, 223] on div at bounding box center [615, 326] width 1231 height 652
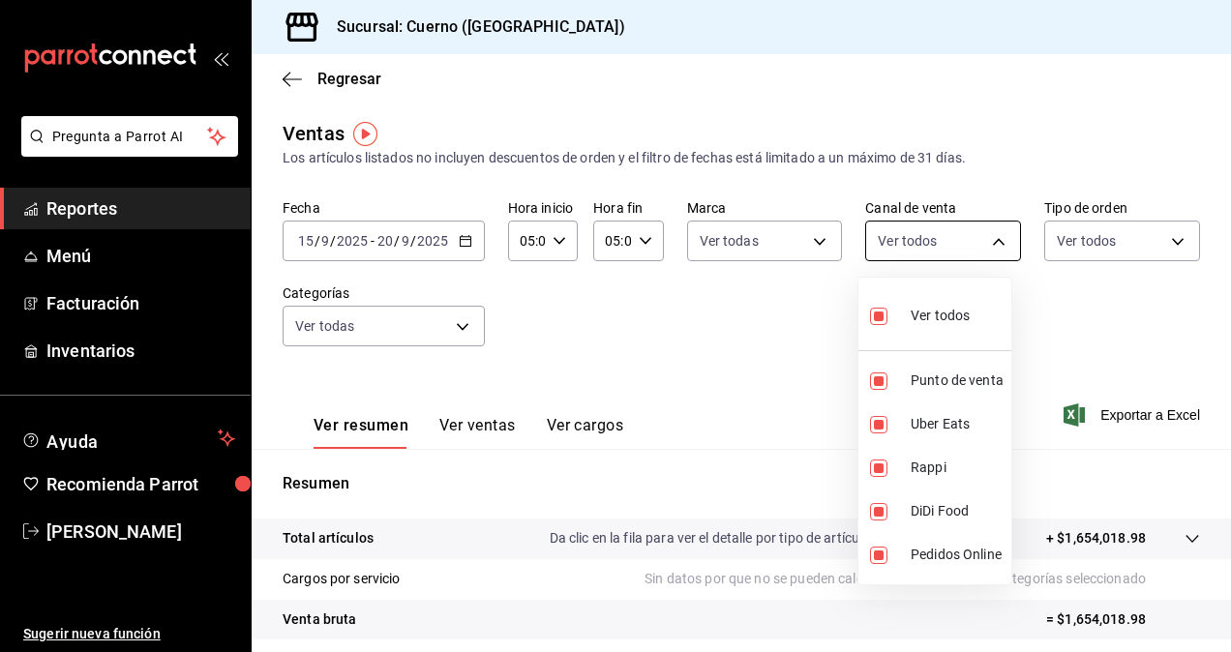
click at [959, 226] on body "Pregunta a Parrot AI Reportes Menú Facturación Inventarios Ayuda Recomienda Par…" at bounding box center [615, 326] width 1231 height 652
click at [815, 341] on div at bounding box center [615, 326] width 1231 height 652
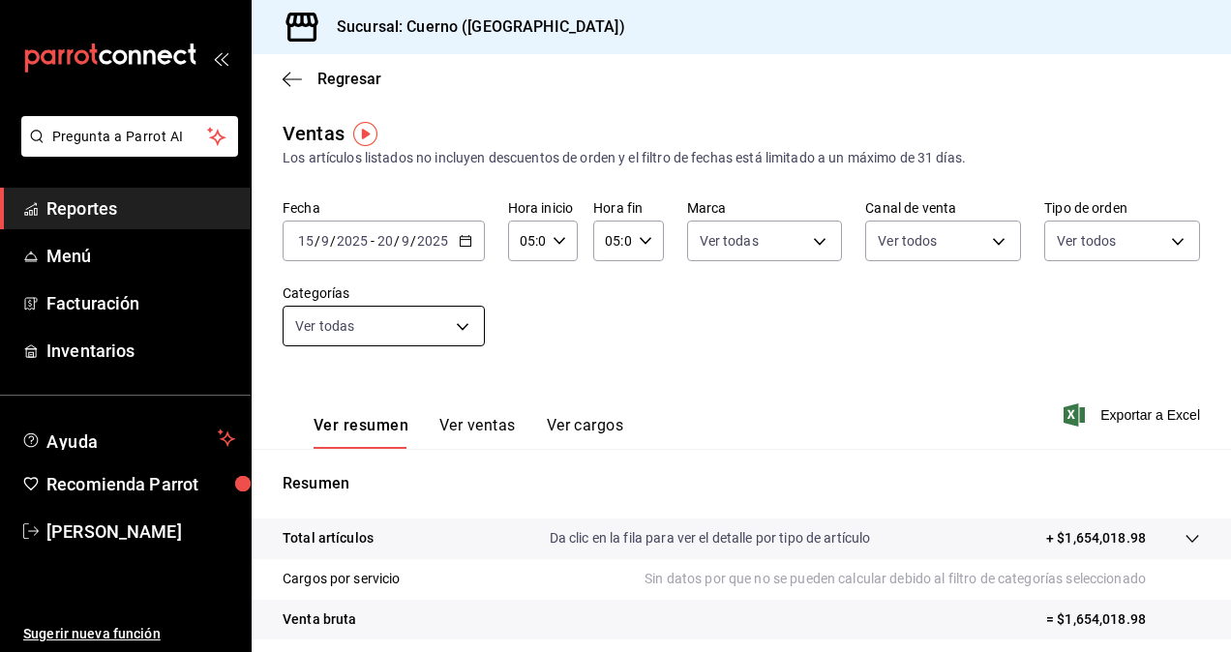
click at [445, 314] on body "Pregunta a Parrot AI Reportes Menú Facturación Inventarios Ayuda Recomienda Par…" at bounding box center [615, 326] width 1231 height 652
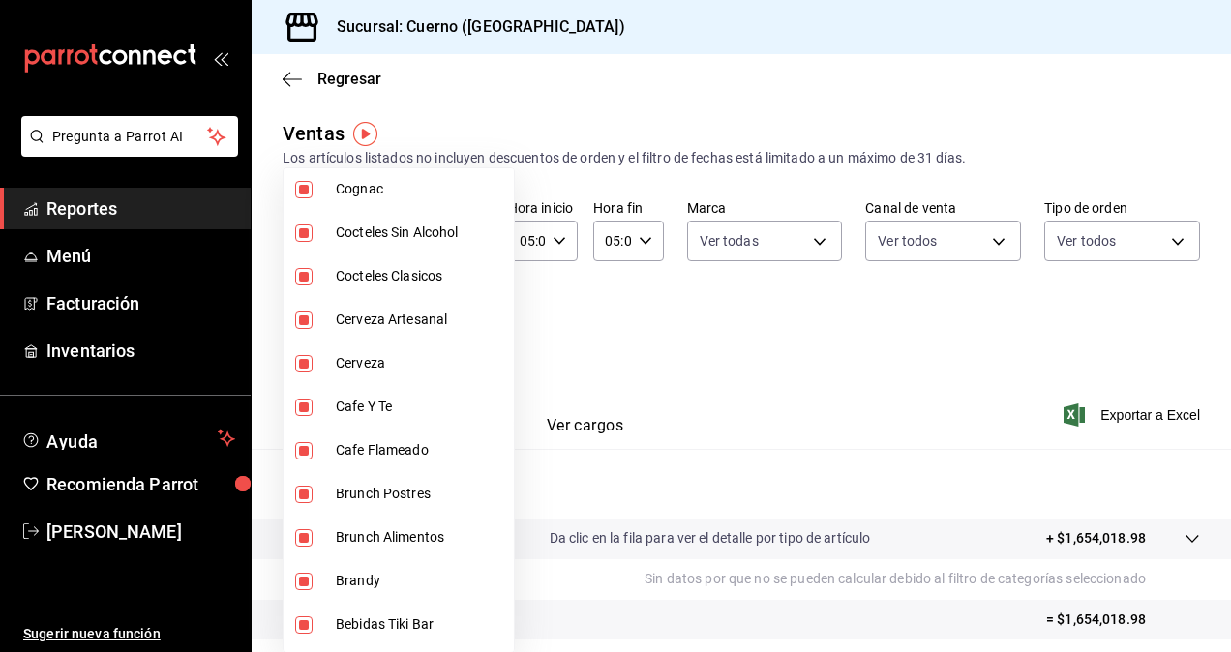
scroll to position [1804, 0]
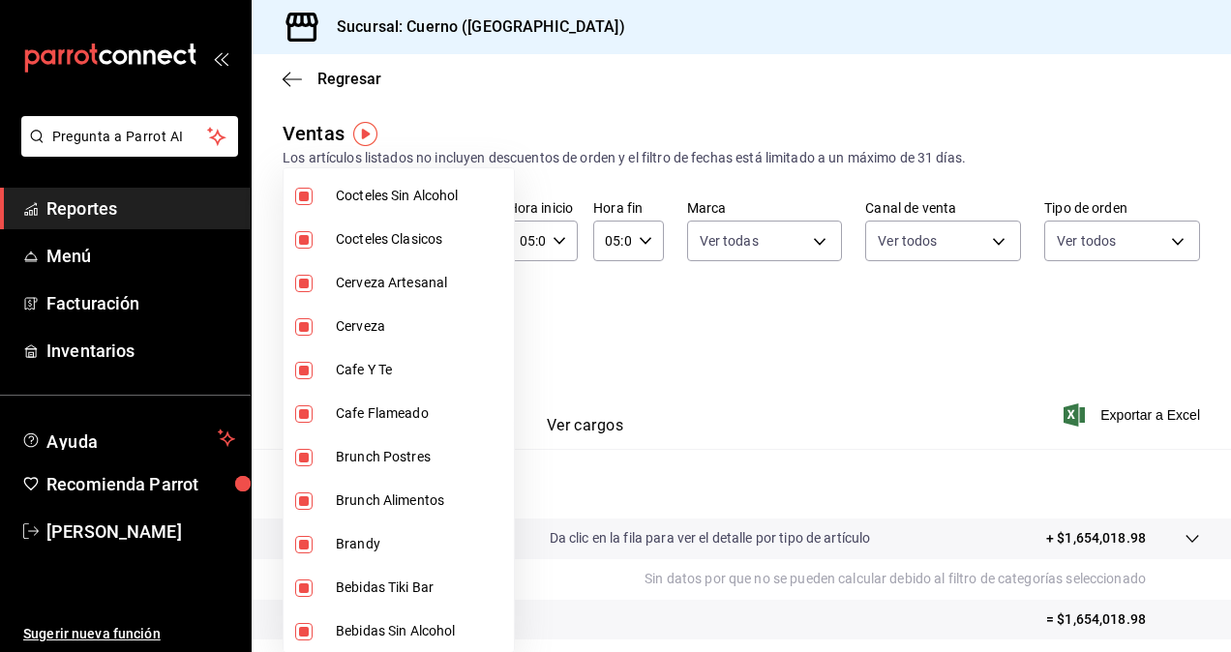
click at [763, 454] on div at bounding box center [615, 326] width 1231 height 652
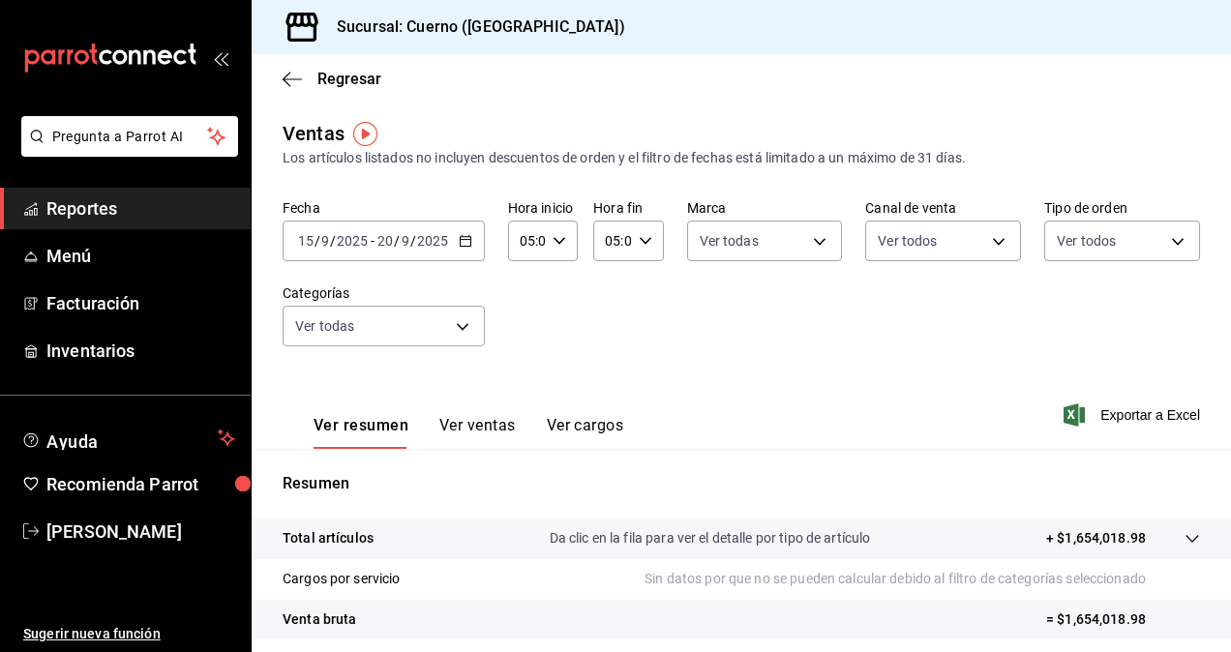
click at [470, 235] on div "[DATE] [DATE] - [DATE] [DATE]" at bounding box center [384, 241] width 202 height 41
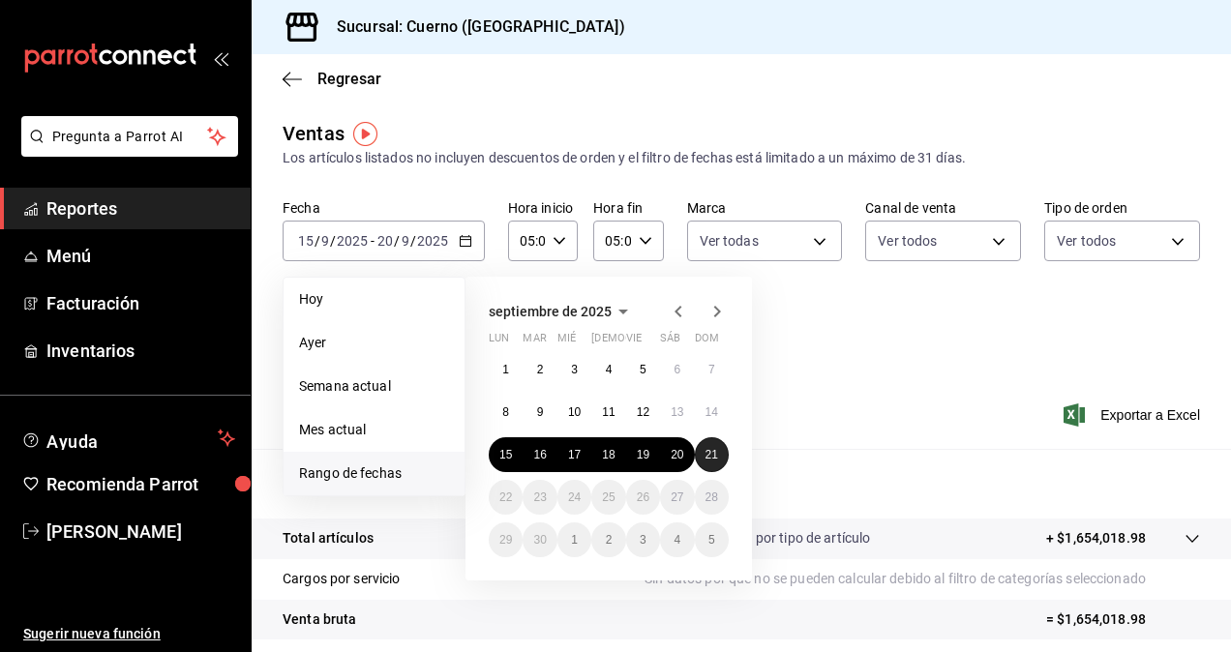
click at [709, 449] on abbr "21" at bounding box center [712, 455] width 13 height 14
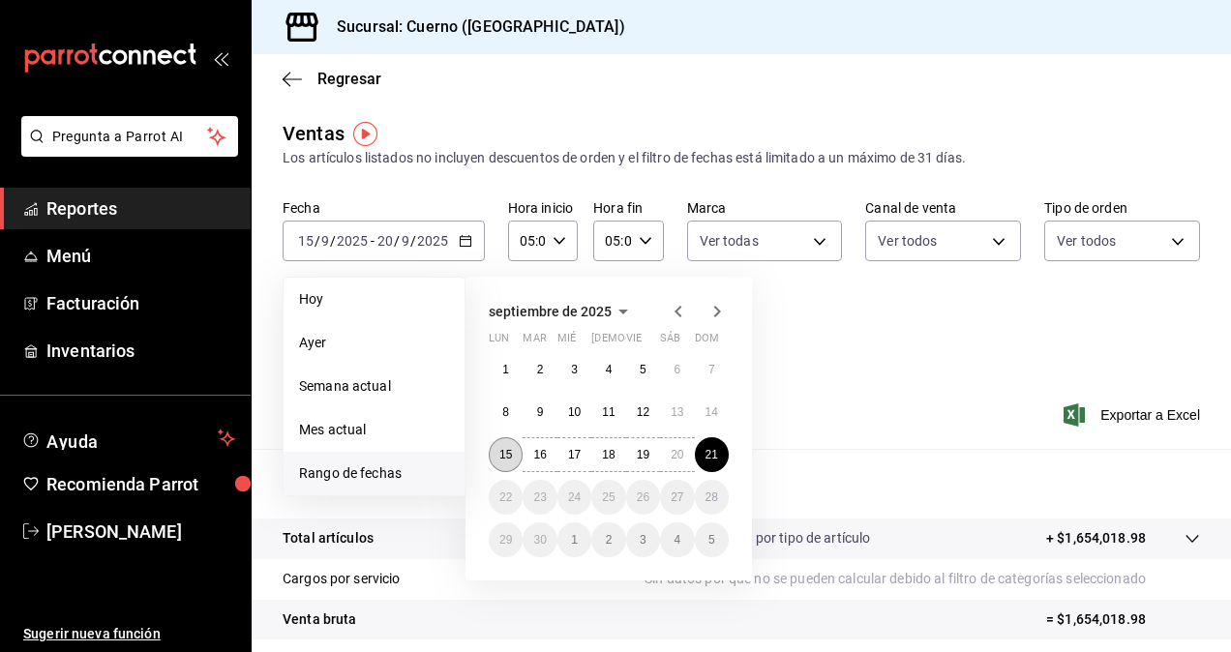
click at [499, 445] on button "15" at bounding box center [506, 454] width 34 height 35
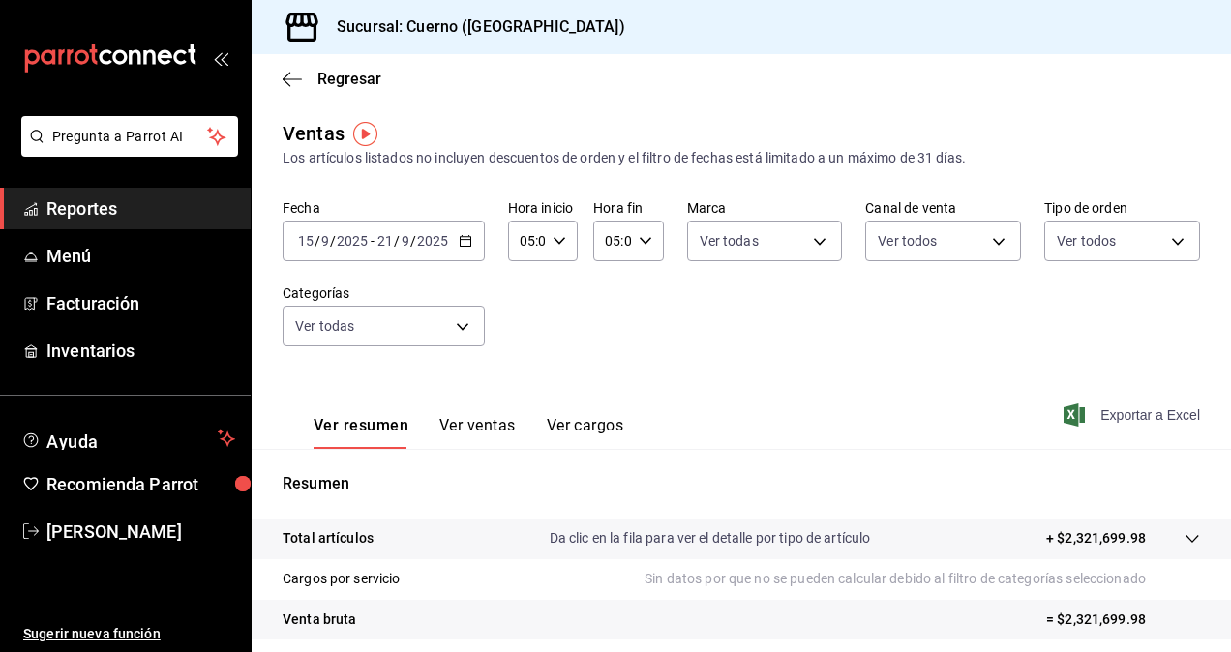
click at [1143, 415] on span "Exportar a Excel" at bounding box center [1134, 415] width 133 height 23
